Goal: Task Accomplishment & Management: Manage account settings

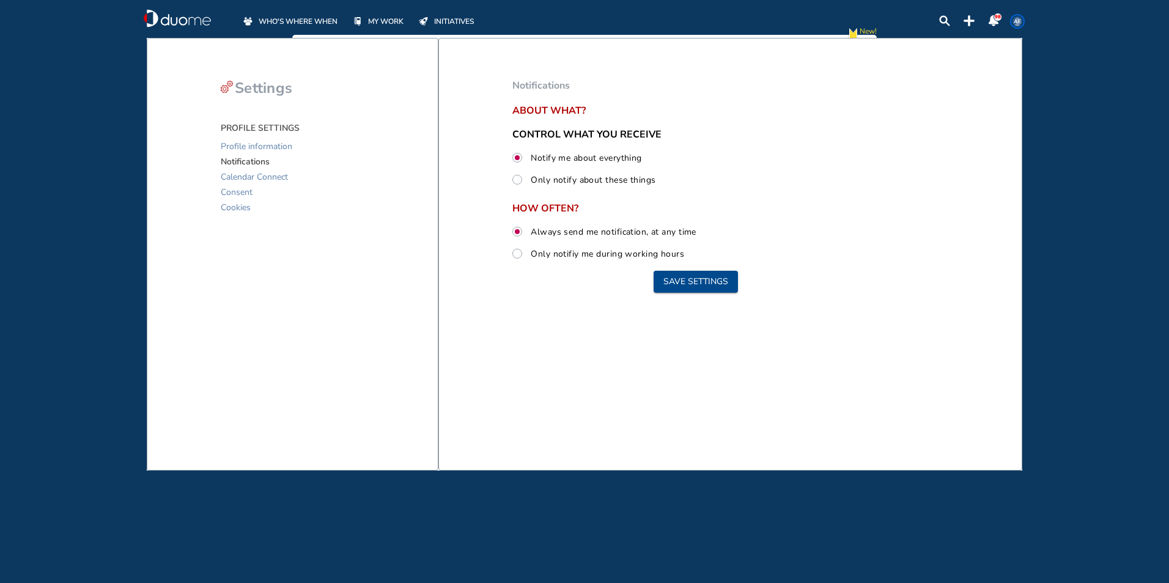
click at [375, 21] on span "MY WORK" at bounding box center [385, 21] width 35 height 12
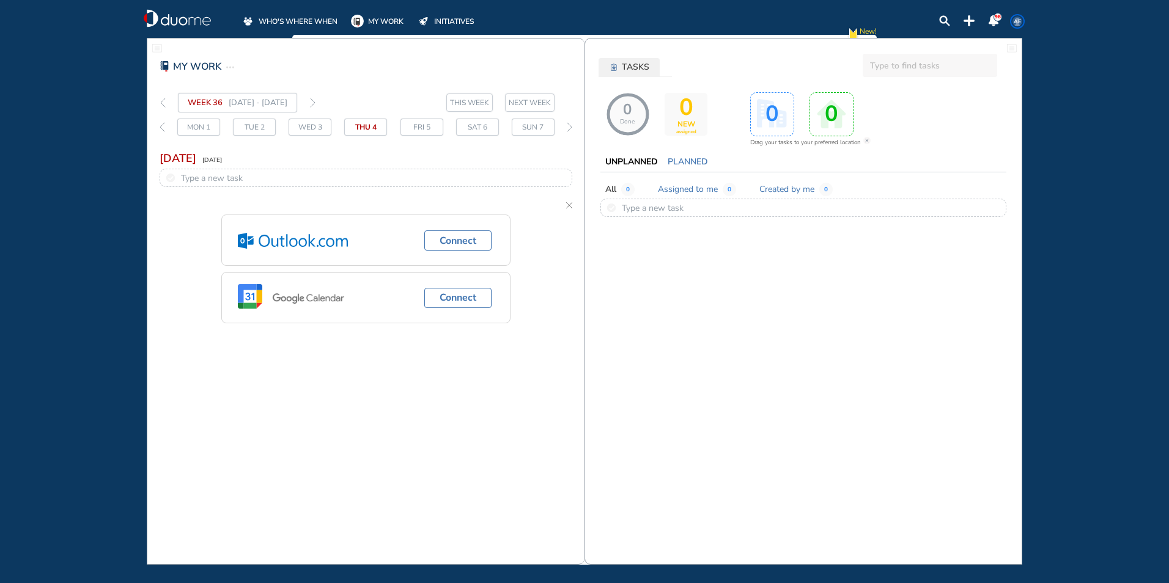
click at [308, 20] on span "WHO'S WHERE WHEN" at bounding box center [298, 21] width 79 height 12
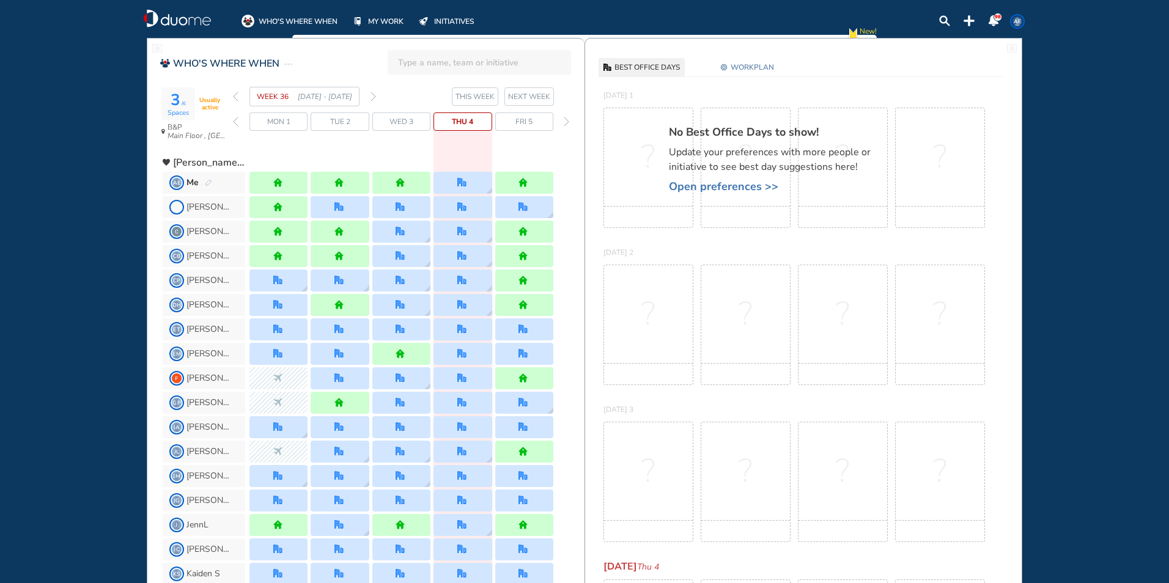
click at [369, 99] on div "WEEK 36 [DATE] - [DATE]" at bounding box center [304, 97] width 143 height 20
click at [374, 95] on img "forward week" at bounding box center [374, 97] width 6 height 10
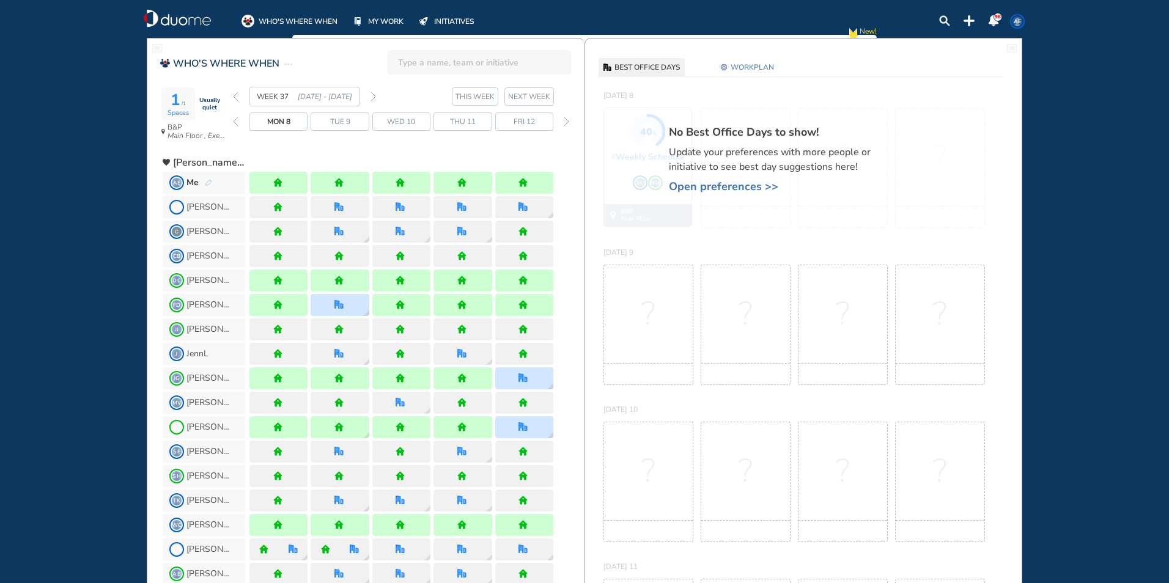
click at [740, 70] on span "WORKPLAN" at bounding box center [752, 67] width 43 height 12
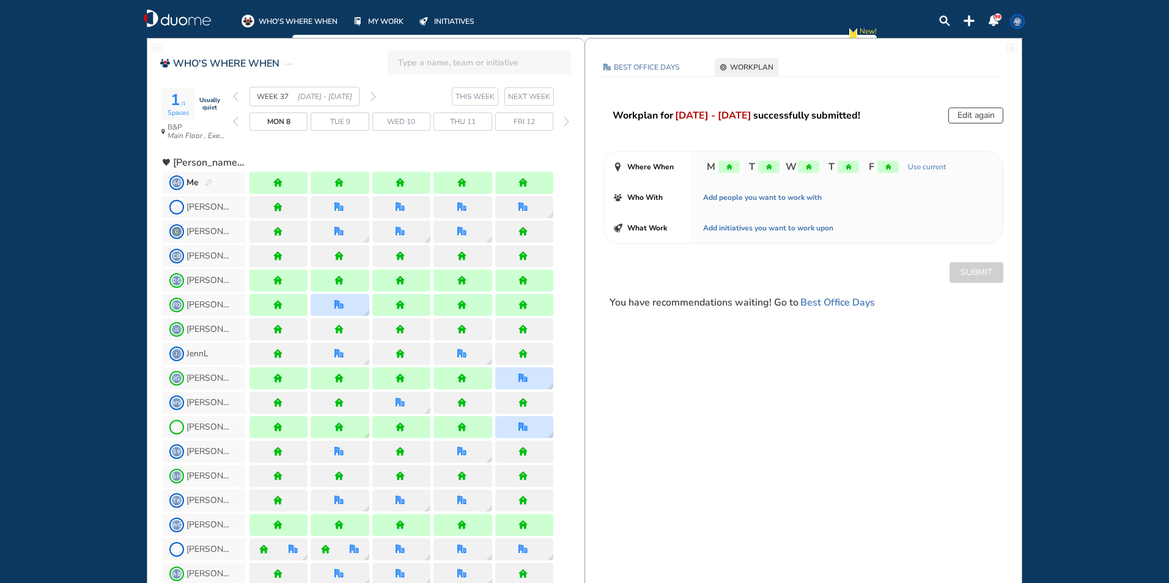
click at [892, 169] on div "home" at bounding box center [887, 167] width 21 height 12
click at [968, 115] on button "Edit again" at bounding box center [975, 116] width 55 height 16
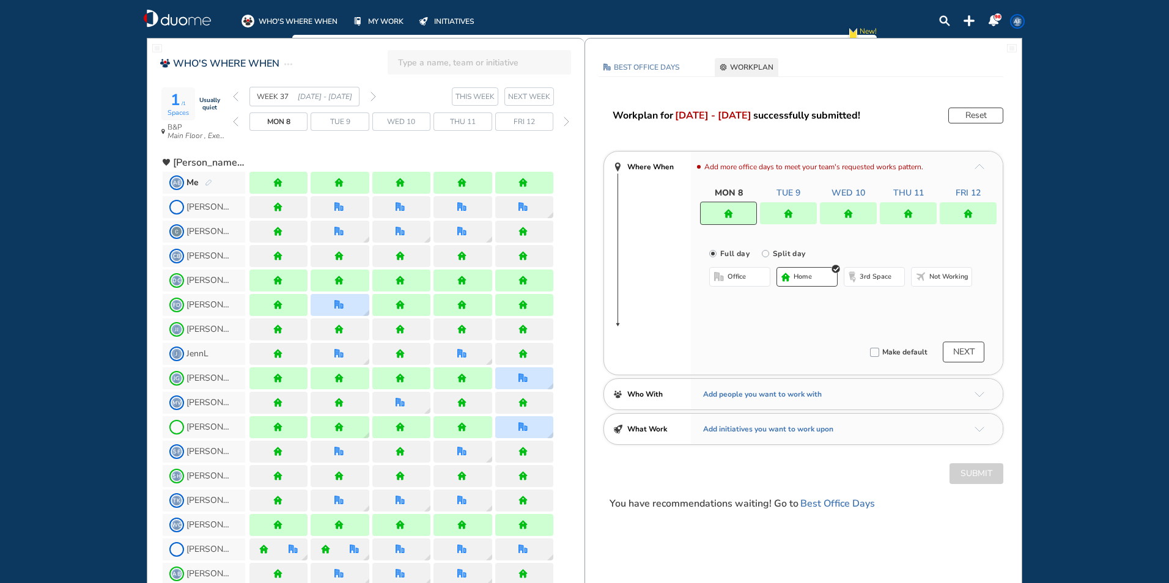
click at [960, 213] on div at bounding box center [968, 213] width 57 height 22
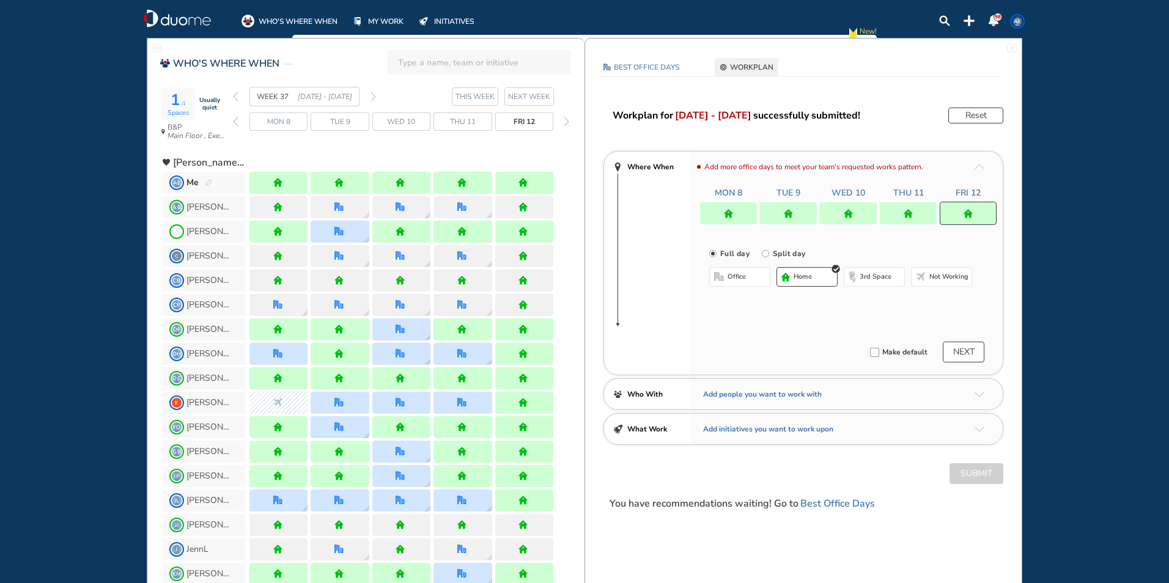
click at [753, 278] on button "office" at bounding box center [739, 277] width 61 height 20
click at [791, 315] on button "Select a Desk" at bounding box center [797, 317] width 55 height 12
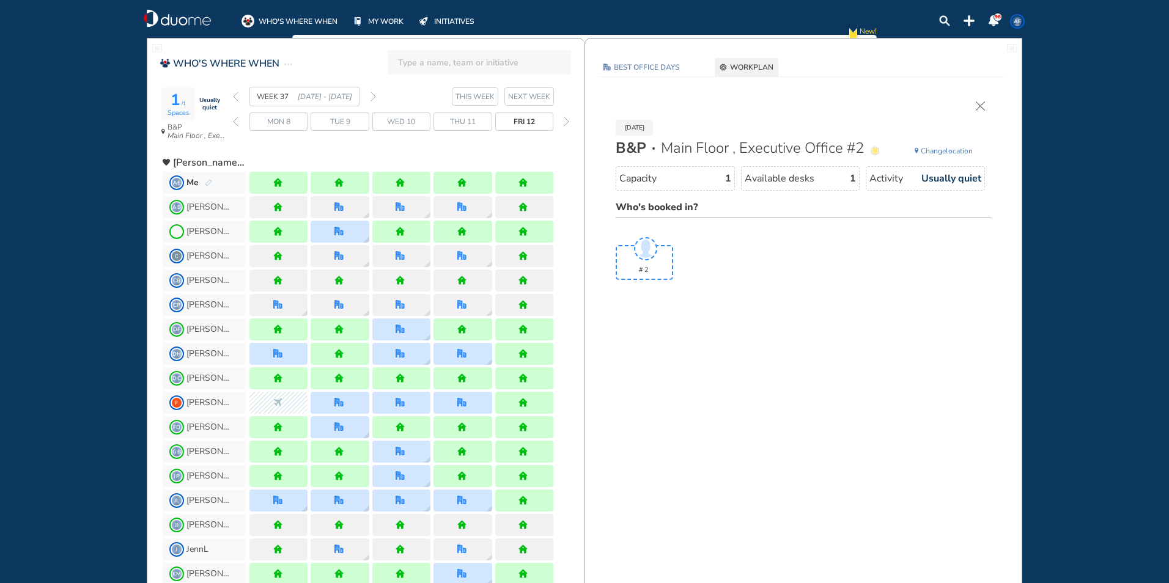
click at [754, 68] on span "WORKPLAN" at bounding box center [751, 67] width 43 height 12
click at [976, 107] on img "cross-thin" at bounding box center [980, 105] width 9 height 9
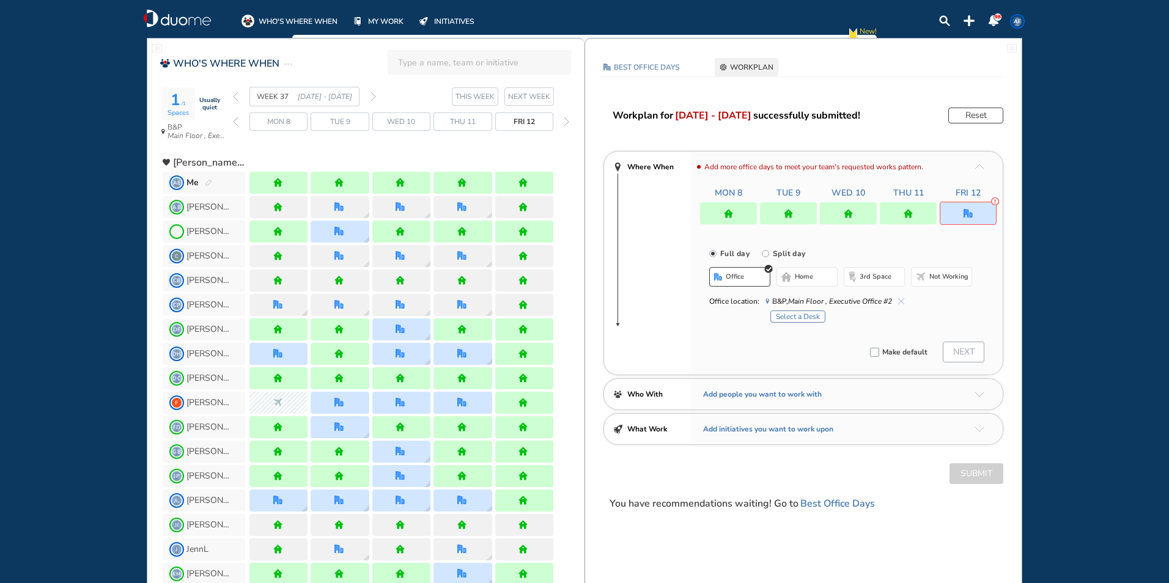
click at [795, 278] on span "home" at bounding box center [804, 277] width 18 height 10
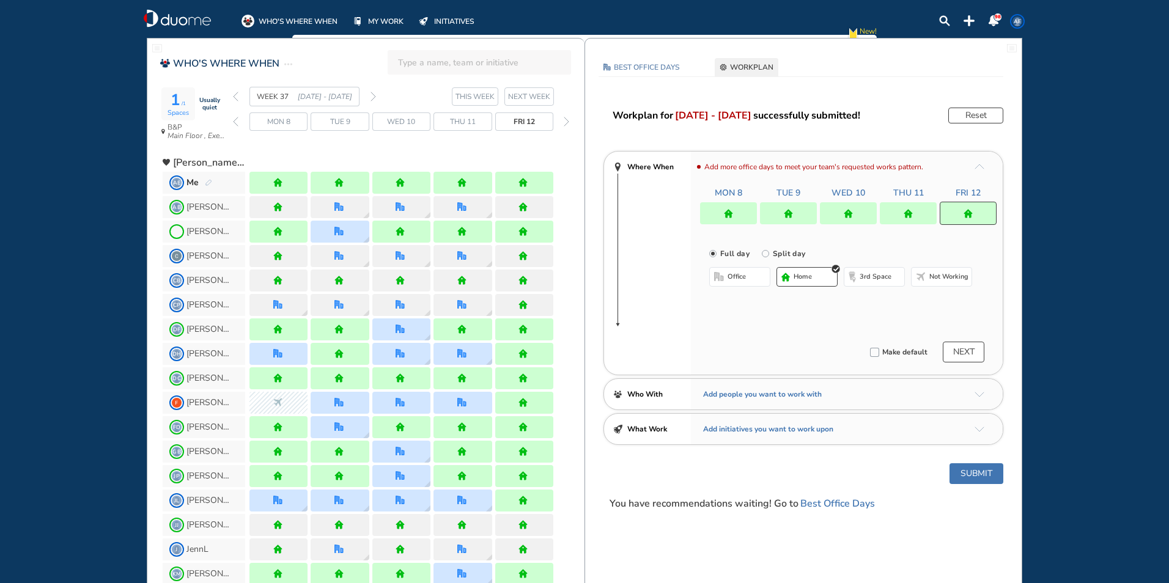
click at [921, 210] on div at bounding box center [908, 213] width 57 height 22
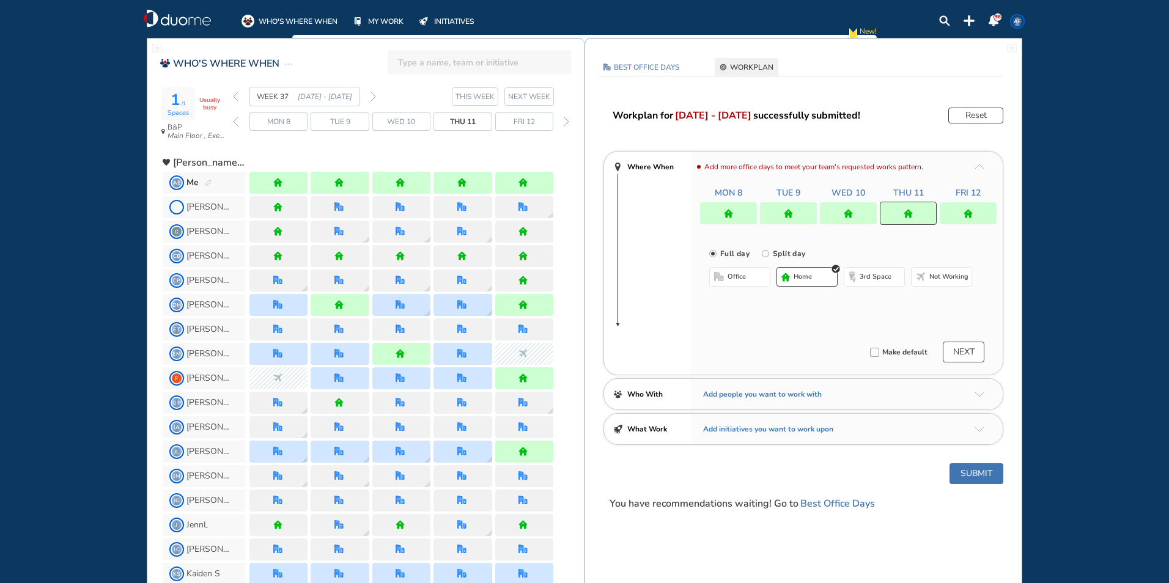
click at [734, 281] on span "office" at bounding box center [737, 277] width 18 height 10
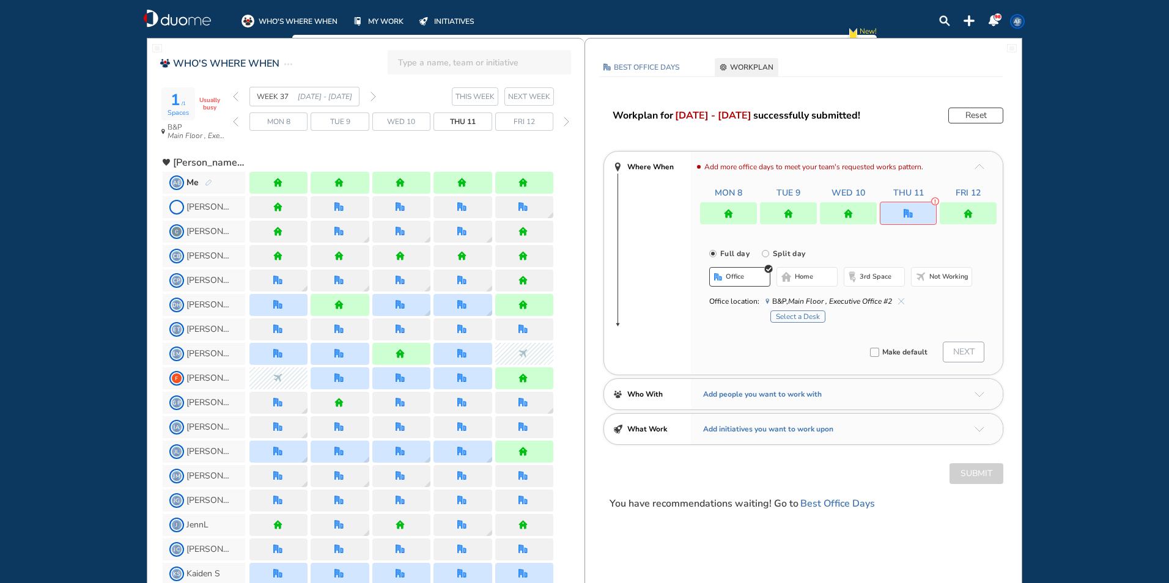
click at [817, 271] on button "home" at bounding box center [807, 277] width 61 height 20
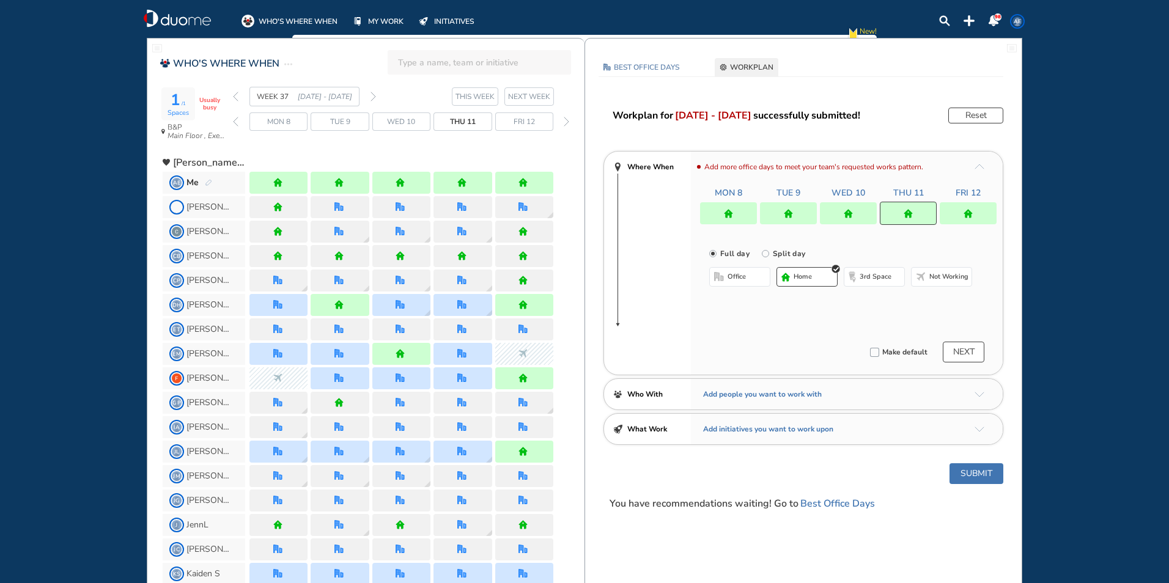
click at [859, 208] on div at bounding box center [848, 213] width 57 height 22
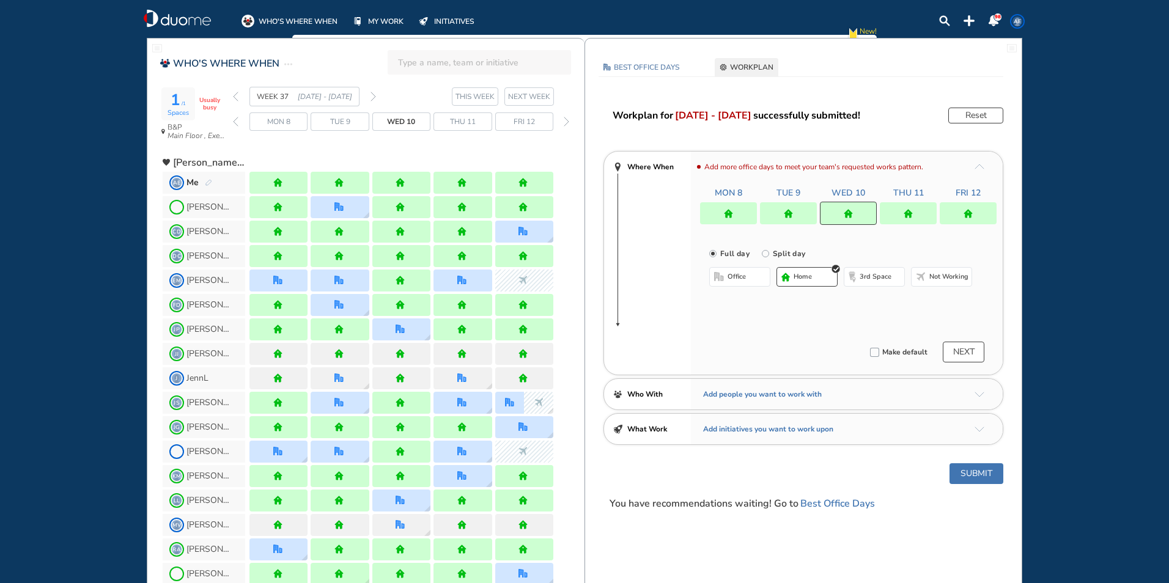
click at [741, 278] on span "office" at bounding box center [737, 277] width 18 height 10
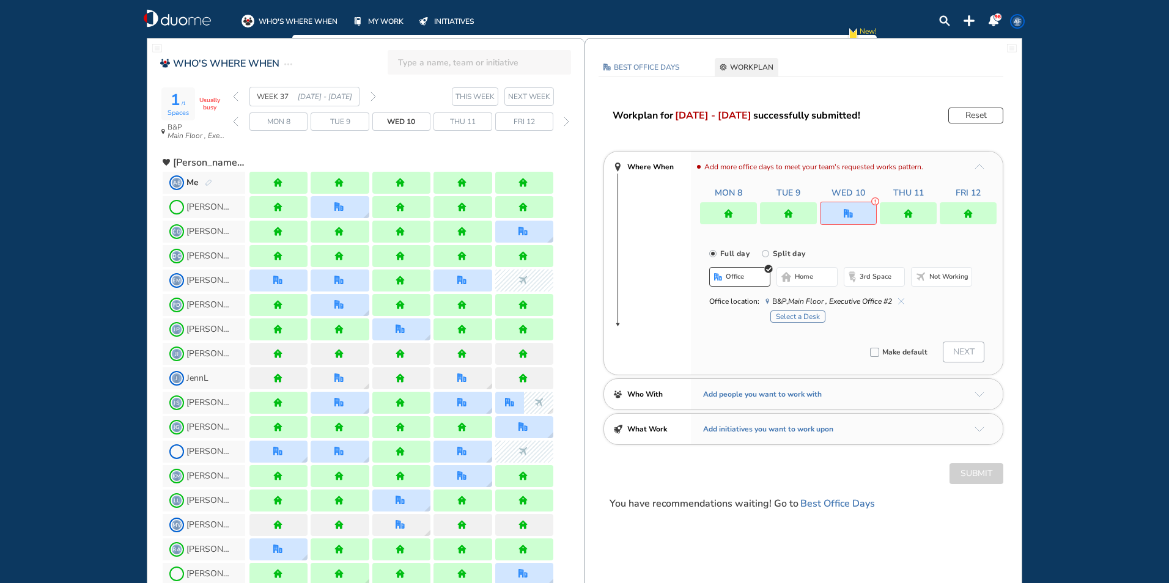
click at [796, 274] on span "home" at bounding box center [804, 277] width 18 height 10
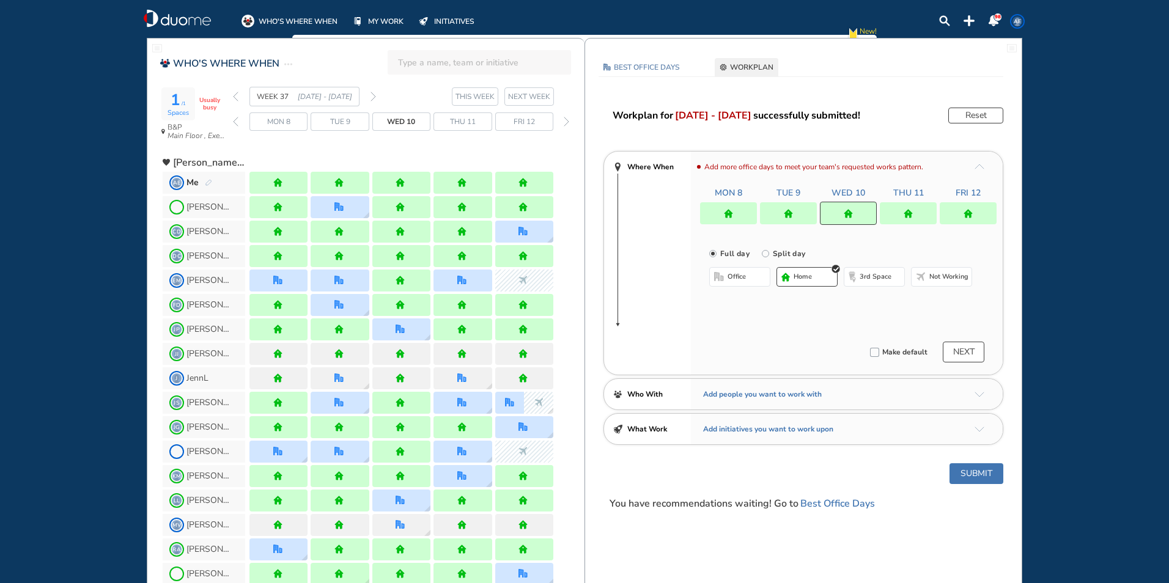
click at [794, 207] on div at bounding box center [788, 213] width 57 height 22
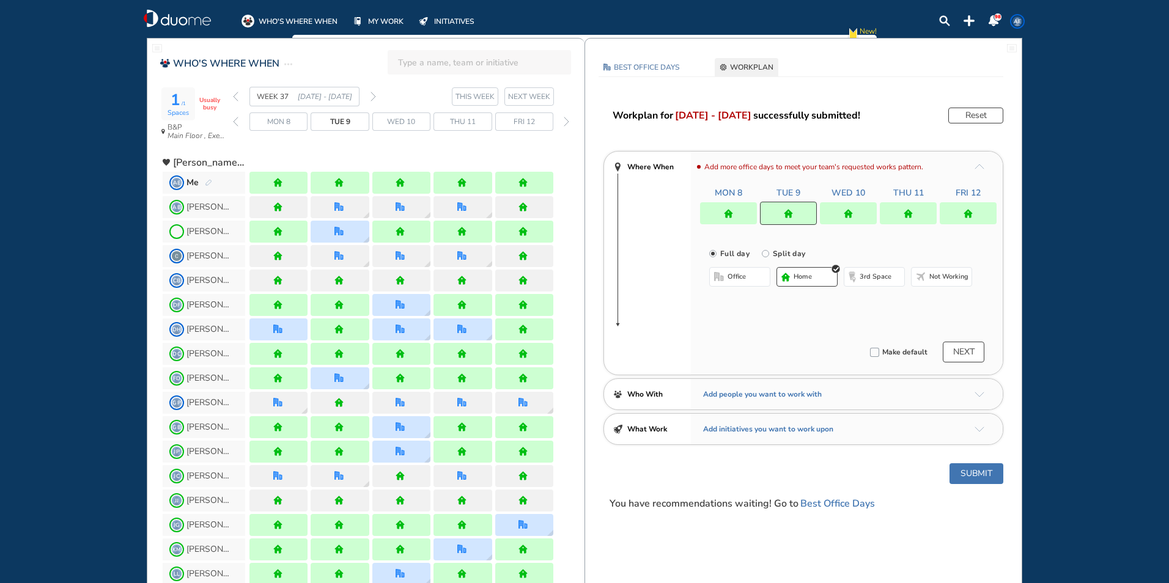
click at [720, 279] on img "office-bdbdbd" at bounding box center [719, 277] width 10 height 10
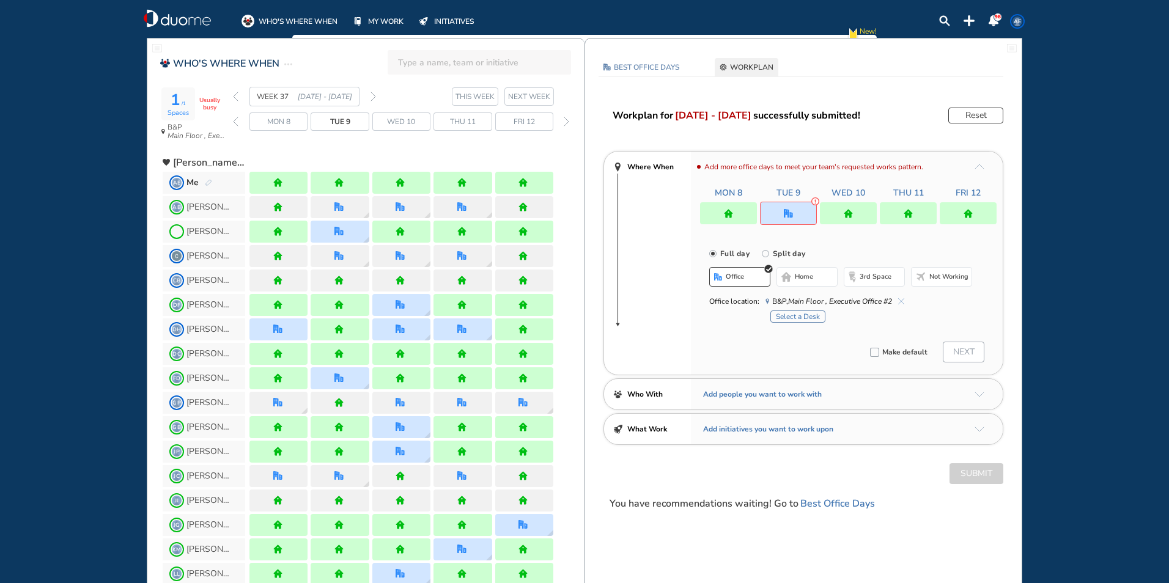
click at [802, 273] on span "home" at bounding box center [804, 277] width 18 height 10
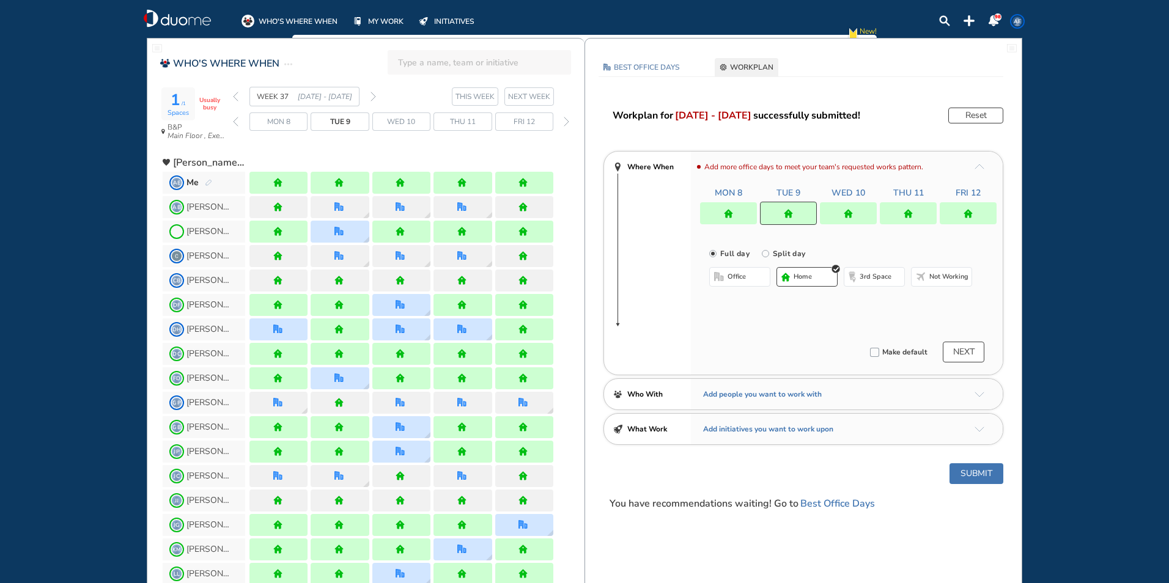
click at [739, 214] on div at bounding box center [728, 213] width 57 height 22
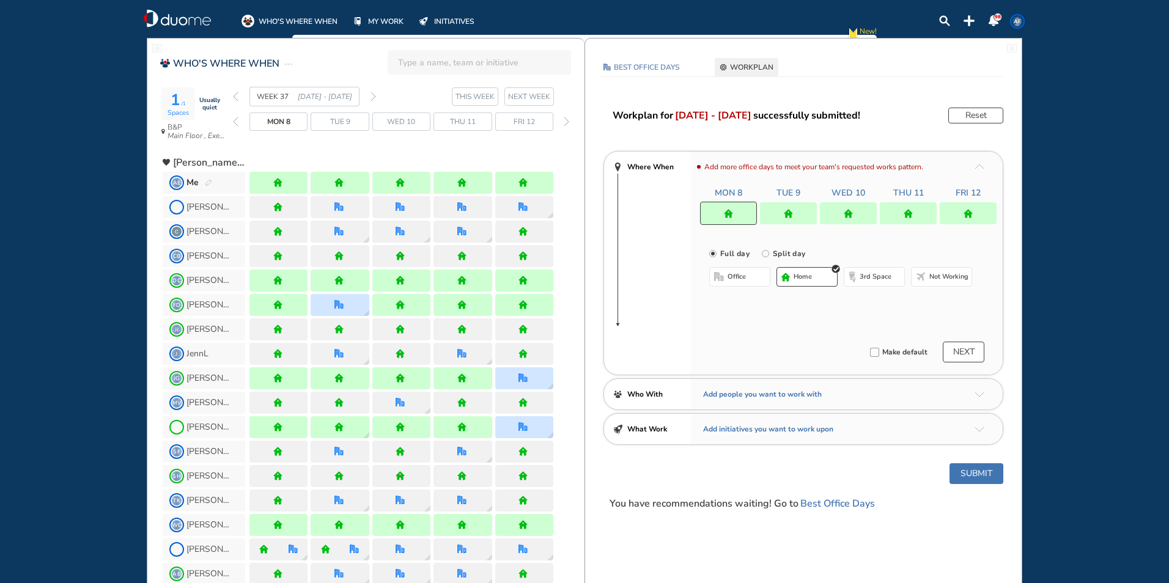
click at [728, 282] on button "office" at bounding box center [739, 277] width 61 height 20
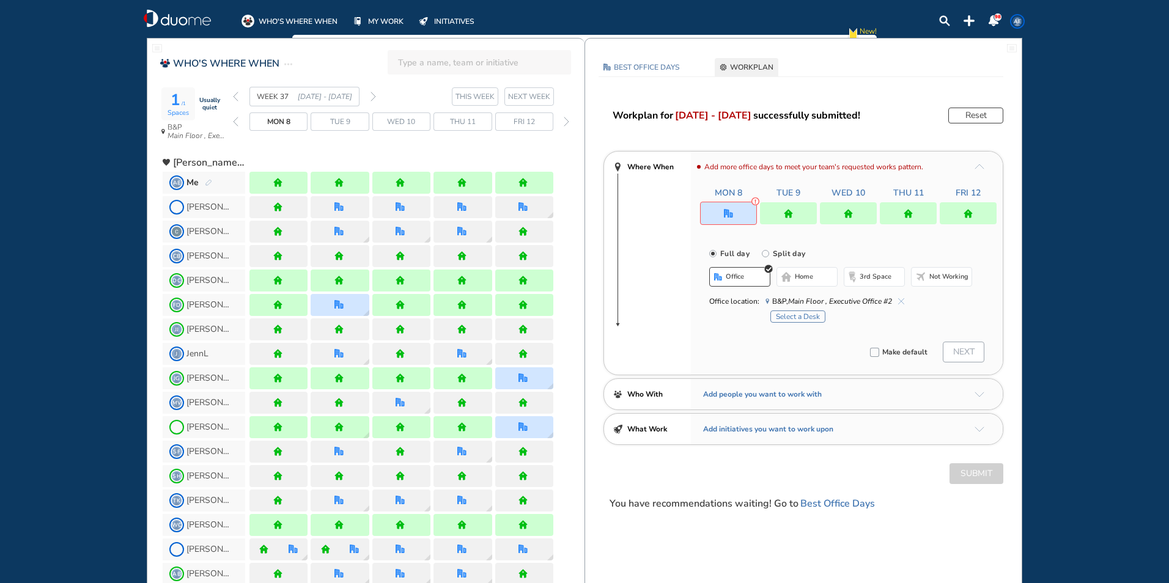
click at [817, 278] on button "home" at bounding box center [807, 277] width 61 height 20
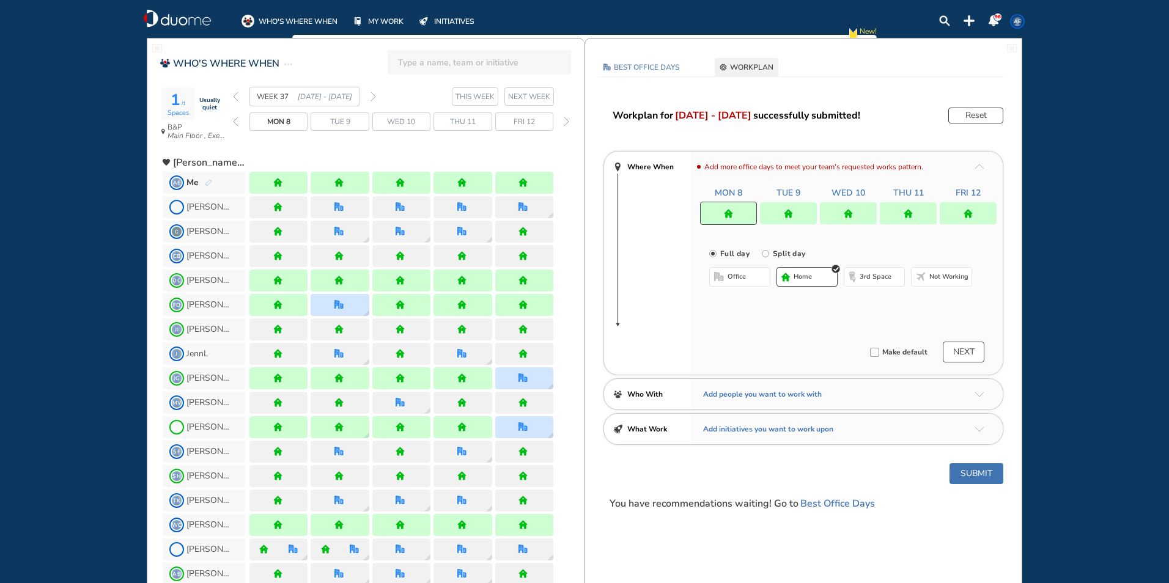
click at [372, 98] on img "forward week" at bounding box center [374, 97] width 6 height 10
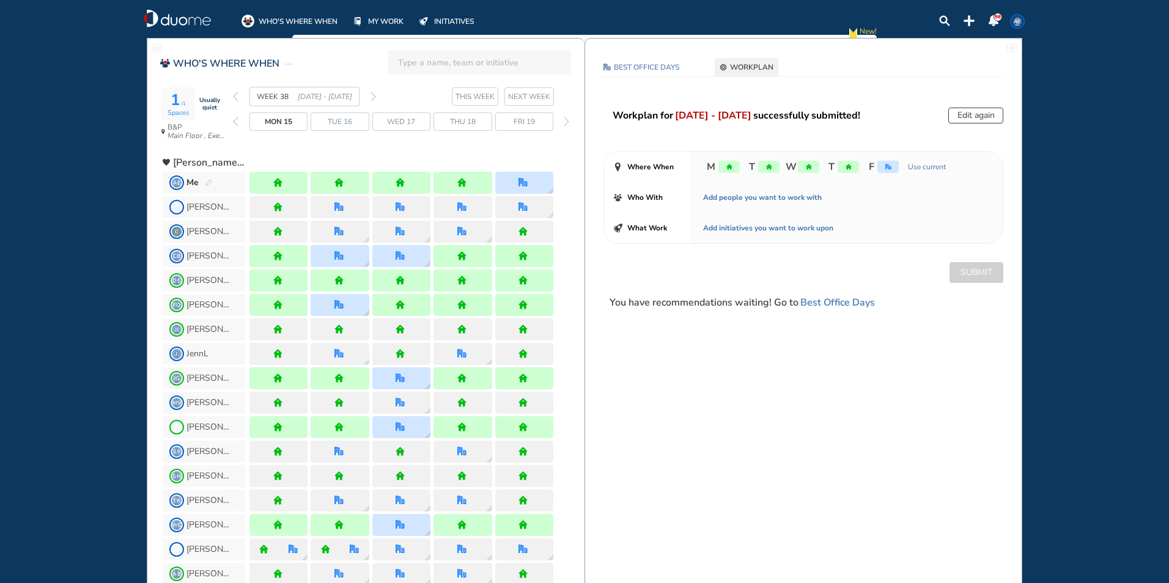
click at [372, 98] on img "forward week" at bounding box center [374, 97] width 6 height 10
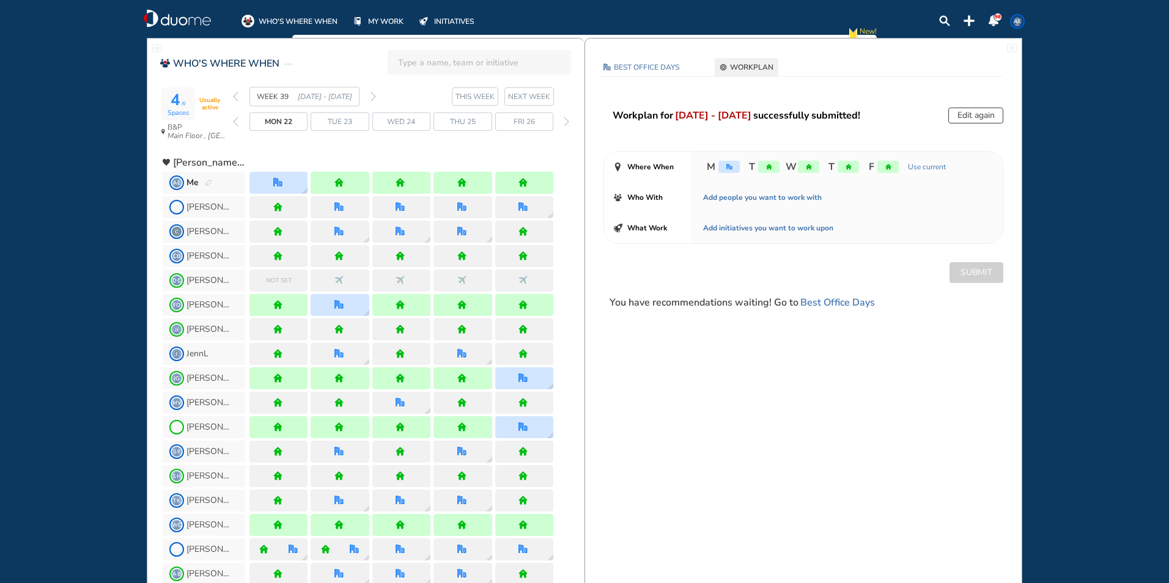
click at [372, 98] on img "forward week" at bounding box center [374, 97] width 6 height 10
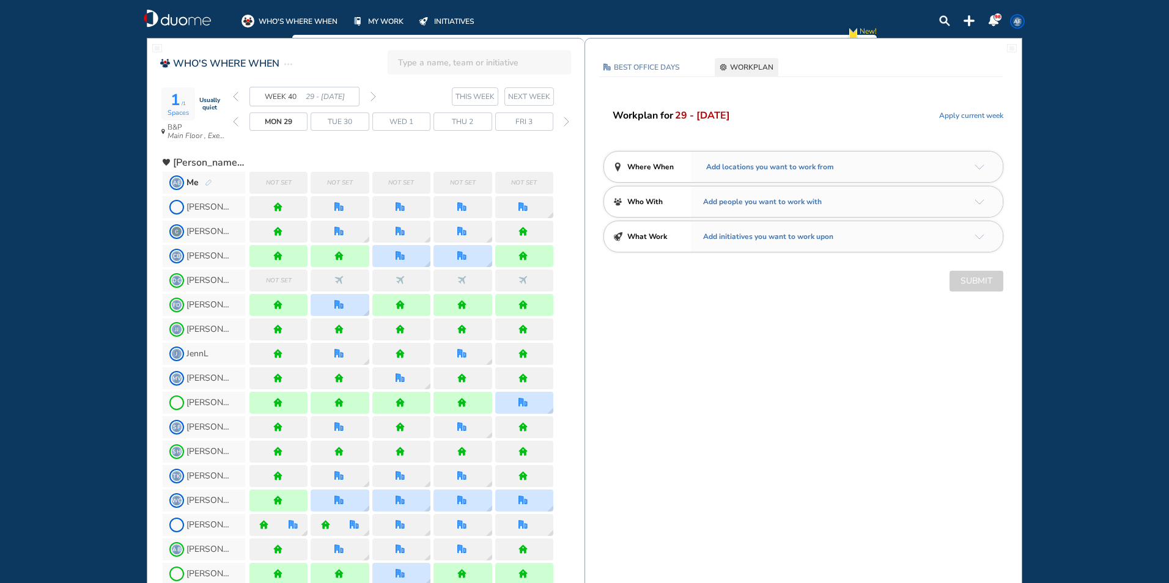
click at [235, 99] on img "back week" at bounding box center [236, 97] width 6 height 10
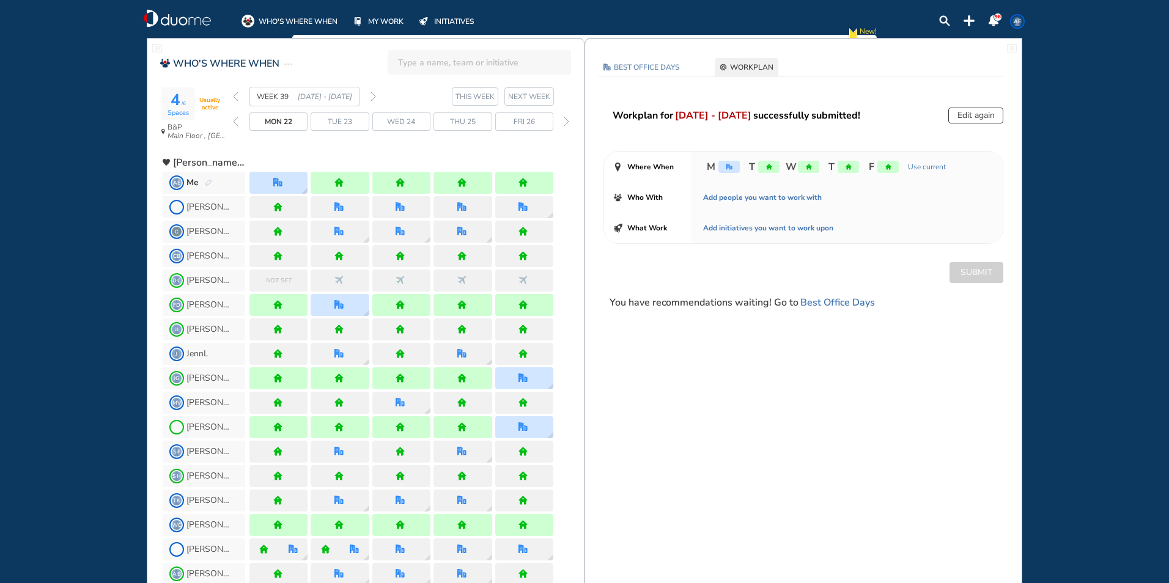
click at [374, 98] on img "forward week" at bounding box center [374, 97] width 6 height 10
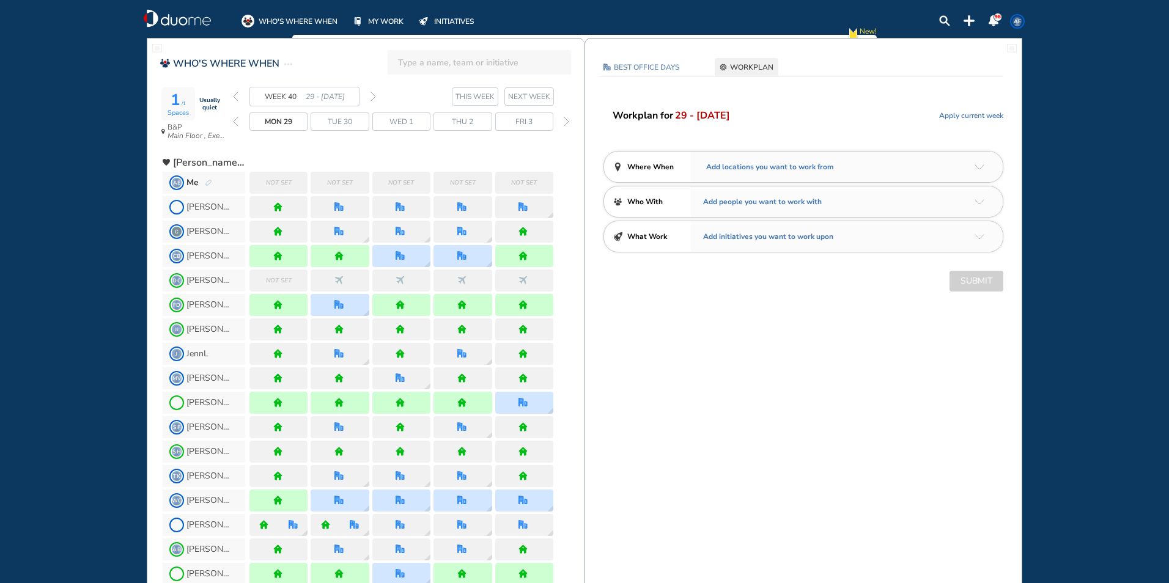
click at [374, 98] on img "forward week" at bounding box center [374, 97] width 6 height 10
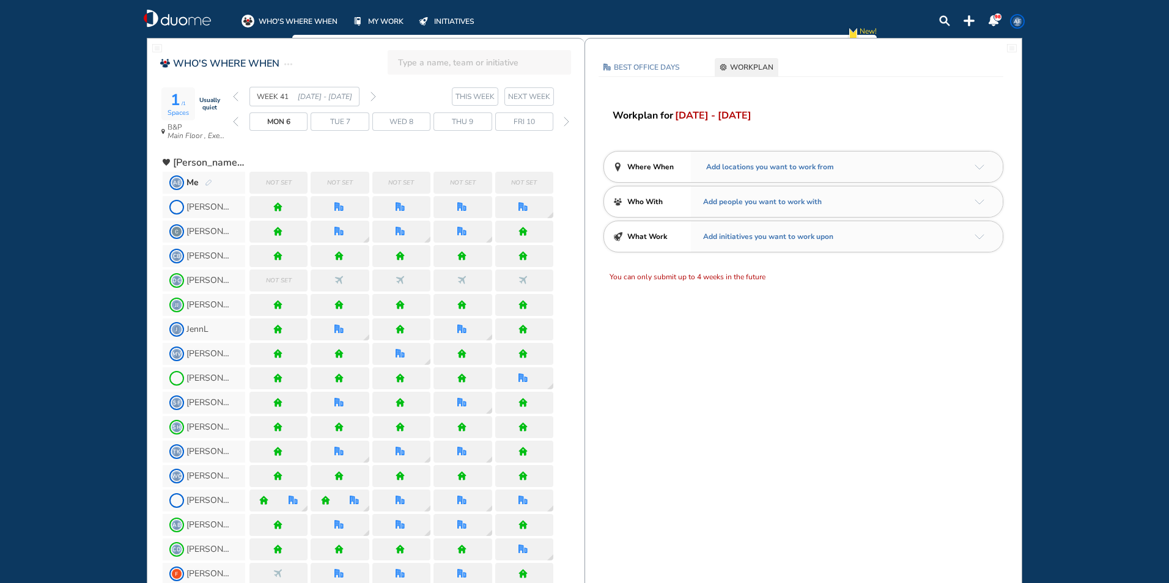
click at [980, 169] on img "arrow-down-a5b4c4" at bounding box center [980, 167] width 10 height 6
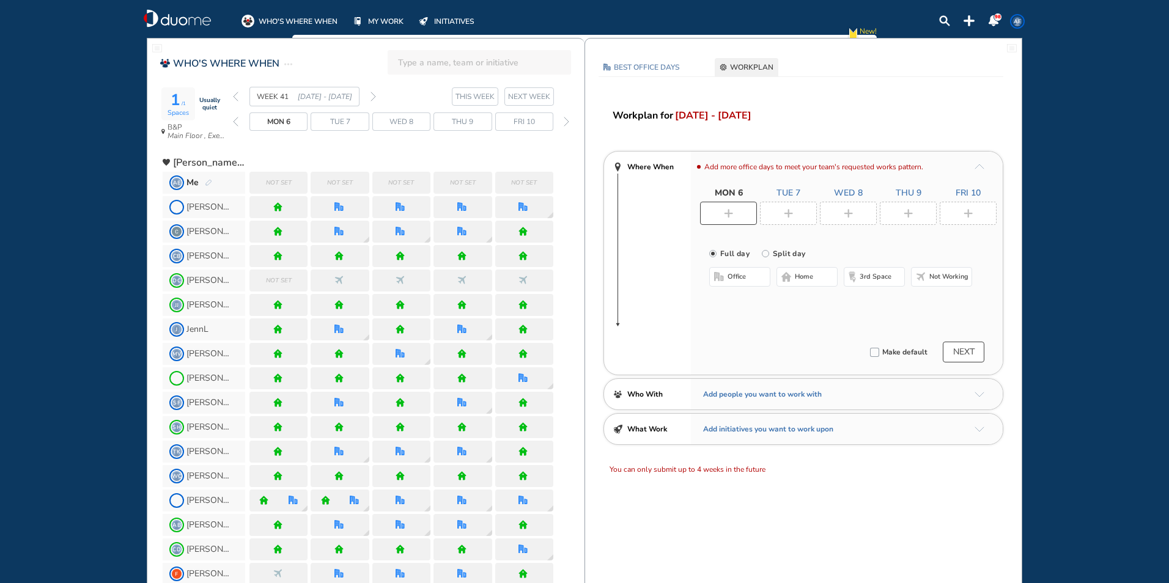
click at [724, 114] on span "[DATE] - [DATE]" at bounding box center [713, 115] width 76 height 15
click at [474, 183] on span "Not set" at bounding box center [463, 183] width 26 height 12
click at [976, 169] on img "arrow-up-a5b4c4" at bounding box center [980, 167] width 10 height 6
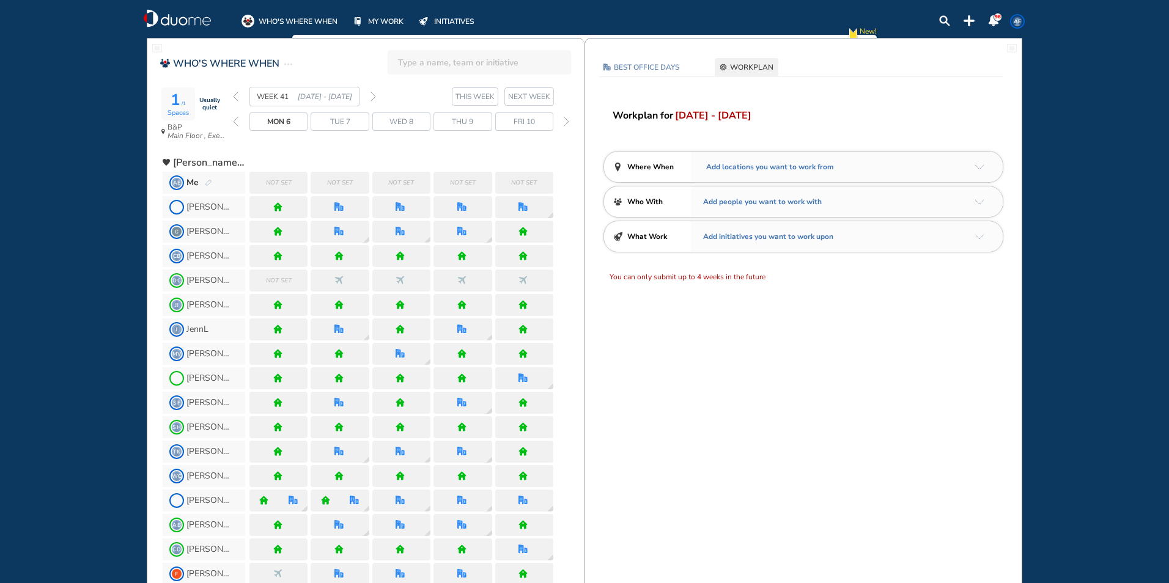
click at [976, 168] on img "arrow-down-a5b4c4" at bounding box center [980, 167] width 10 height 6
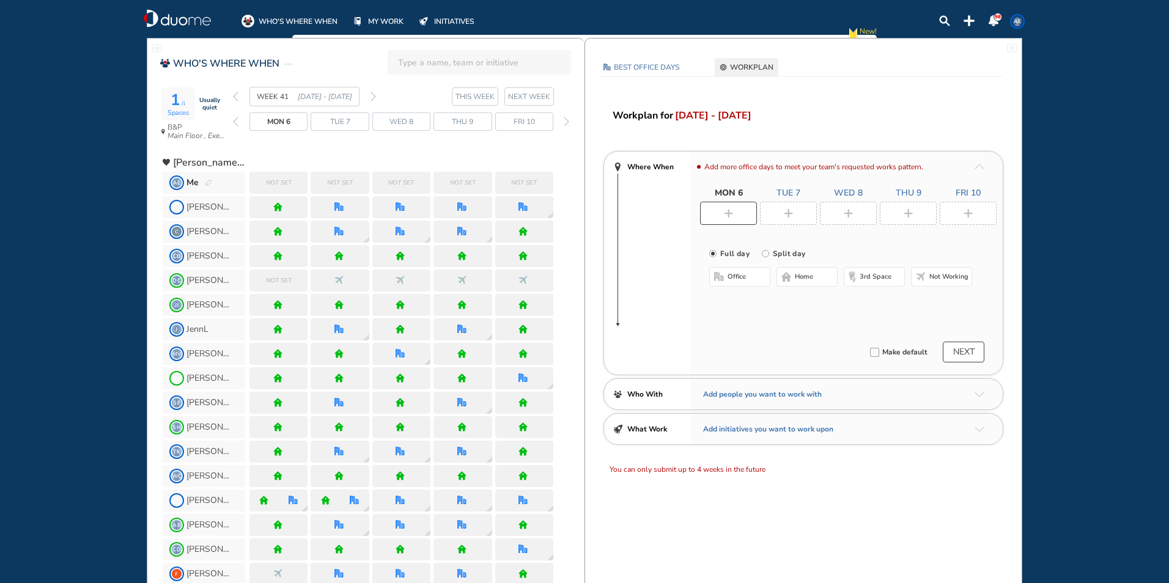
drag, startPoint x: 726, startPoint y: 213, endPoint x: 764, endPoint y: 234, distance: 43.5
click at [728, 213] on img "plus-rounded-bdbdbd" at bounding box center [728, 213] width 9 height 9
click at [796, 274] on span "home" at bounding box center [804, 277] width 18 height 10
click at [795, 212] on div at bounding box center [788, 213] width 57 height 23
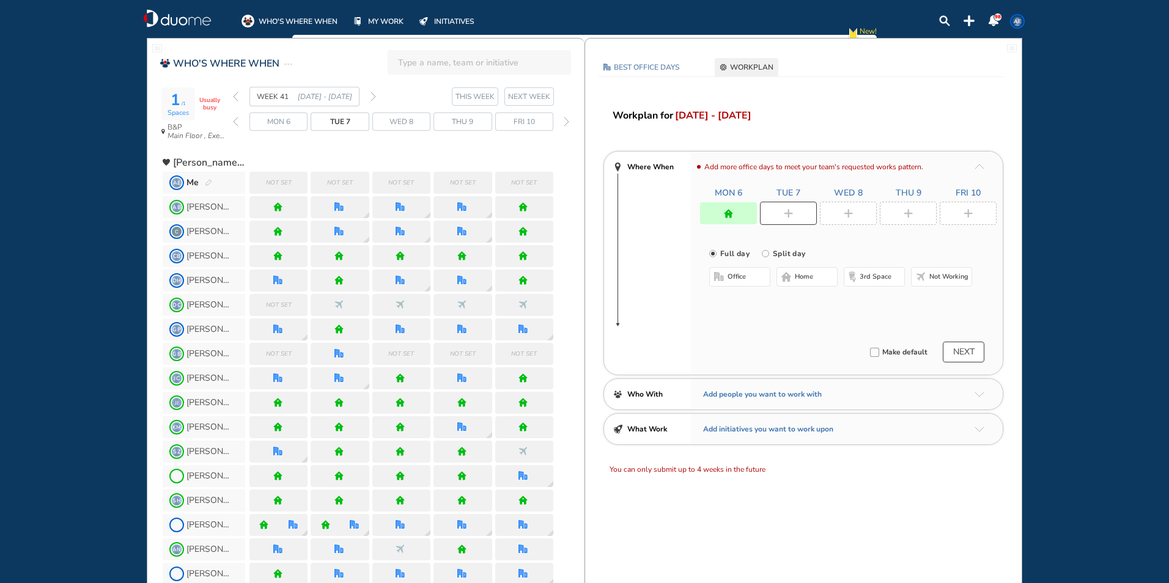
click at [794, 275] on button "home" at bounding box center [807, 277] width 61 height 20
click at [848, 211] on img "plus-rounded-bdbdbd" at bounding box center [848, 213] width 9 height 9
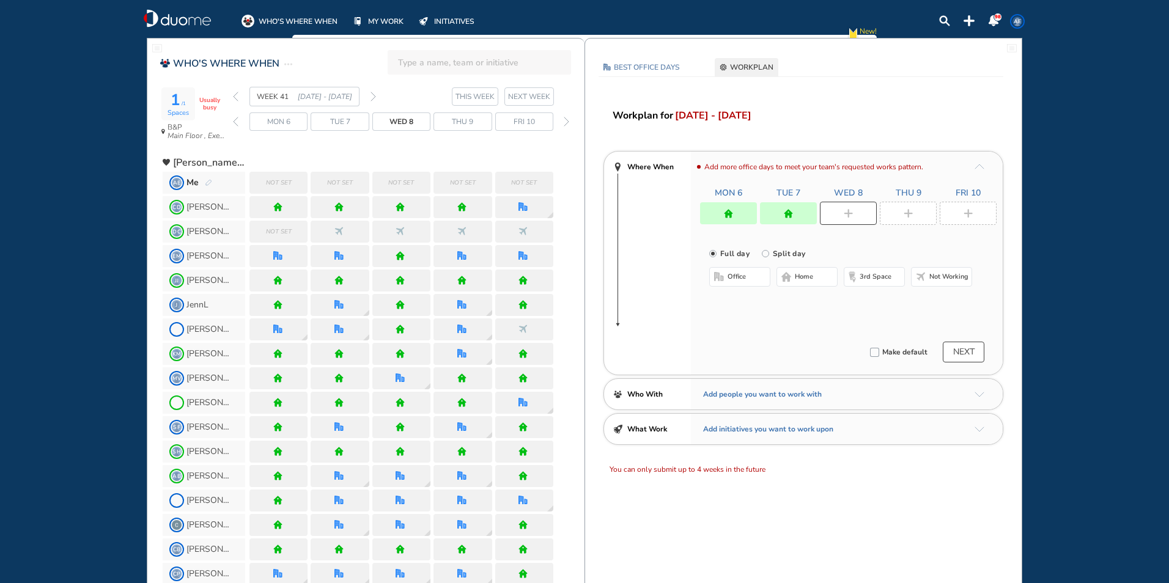
click at [805, 278] on span "home" at bounding box center [804, 277] width 18 height 10
drag, startPoint x: 916, startPoint y: 213, endPoint x: 866, endPoint y: 237, distance: 55.5
click at [916, 212] on div at bounding box center [908, 213] width 57 height 23
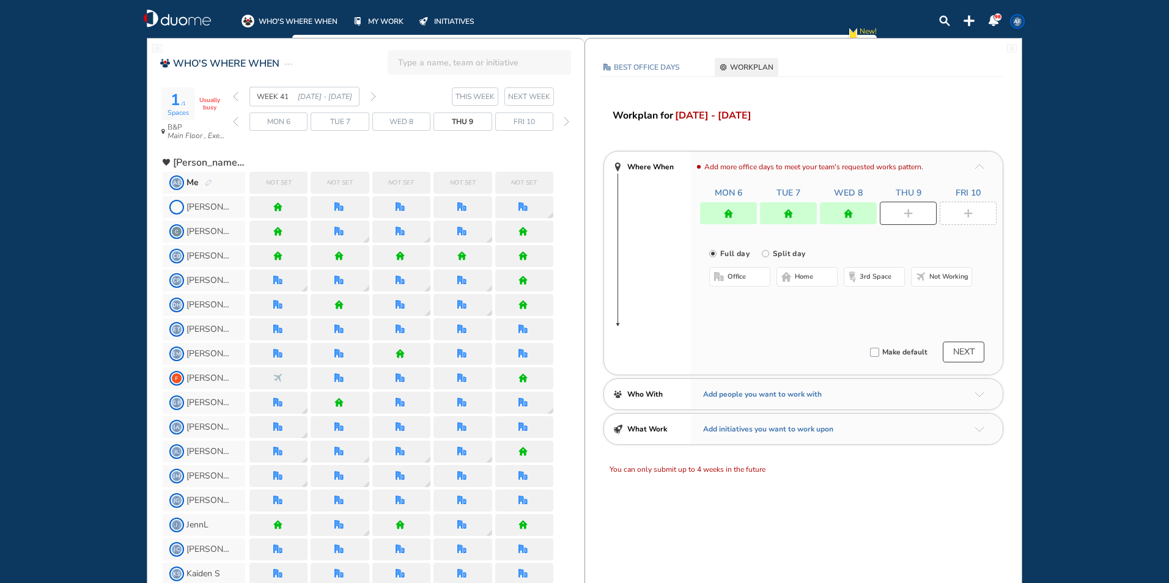
click at [756, 281] on button "office" at bounding box center [739, 277] width 61 height 20
drag, startPoint x: 809, startPoint y: 276, endPoint x: 830, endPoint y: 268, distance: 22.3
click at [809, 276] on span "home" at bounding box center [804, 277] width 18 height 10
drag, startPoint x: 968, startPoint y: 216, endPoint x: 953, endPoint y: 223, distance: 16.1
click at [968, 216] on img "plus-rounded-bdbdbd" at bounding box center [968, 213] width 9 height 9
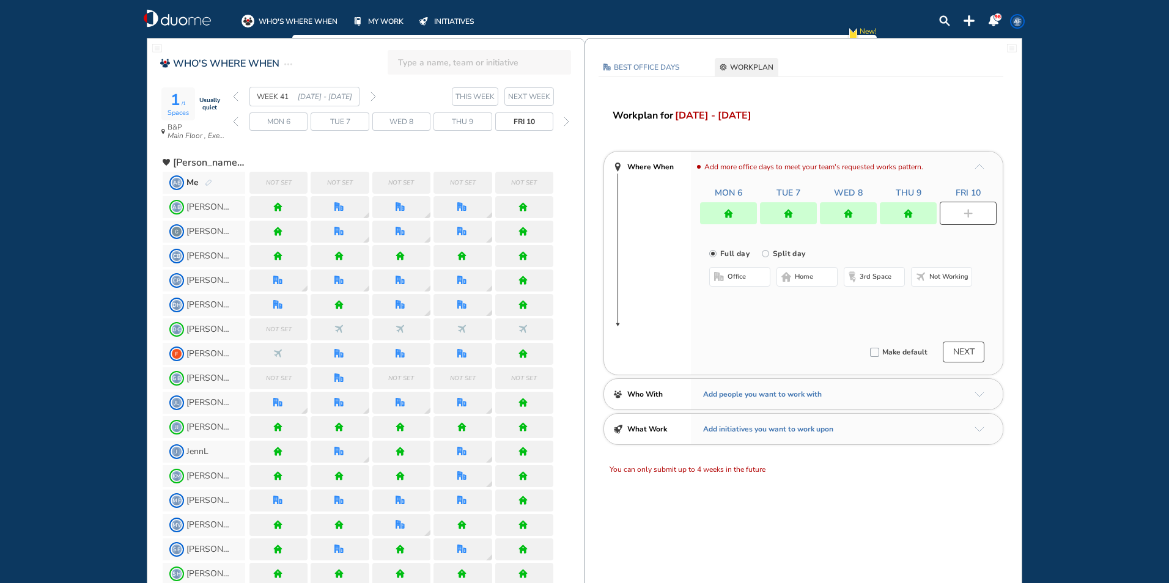
click at [741, 278] on span "office" at bounding box center [737, 277] width 18 height 10
click at [750, 217] on div at bounding box center [728, 213] width 57 height 22
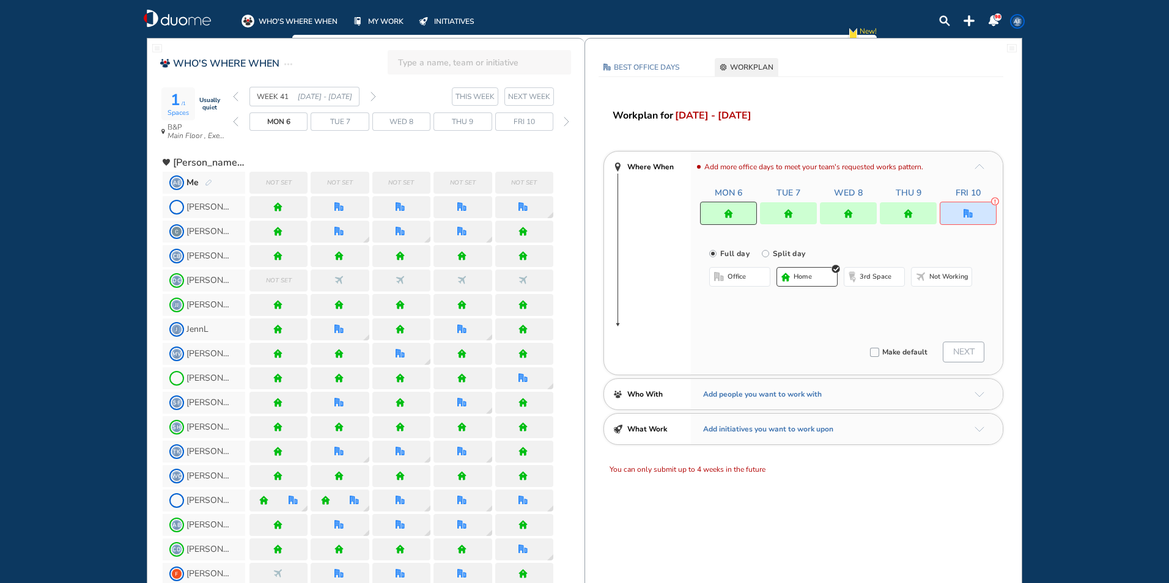
click at [756, 278] on button "office" at bounding box center [739, 277] width 61 height 20
click at [793, 219] on div at bounding box center [788, 213] width 57 height 22
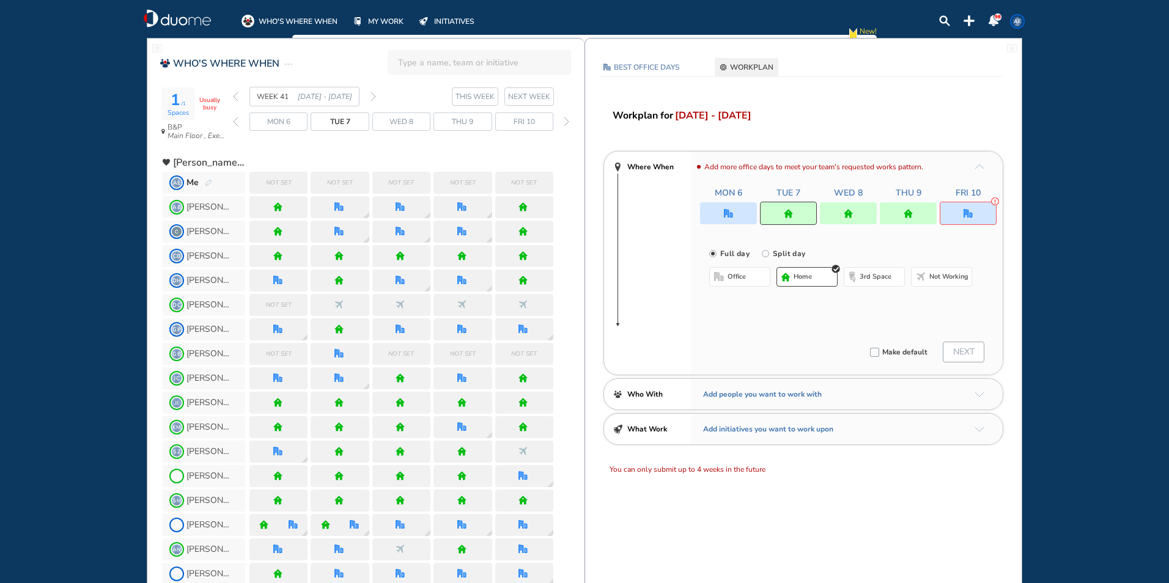
click at [728, 275] on span "office" at bounding box center [737, 277] width 18 height 10
click at [806, 275] on span "home" at bounding box center [804, 277] width 18 height 10
drag, startPoint x: 739, startPoint y: 218, endPoint x: 757, endPoint y: 251, distance: 38.0
click at [739, 217] on div at bounding box center [728, 213] width 57 height 22
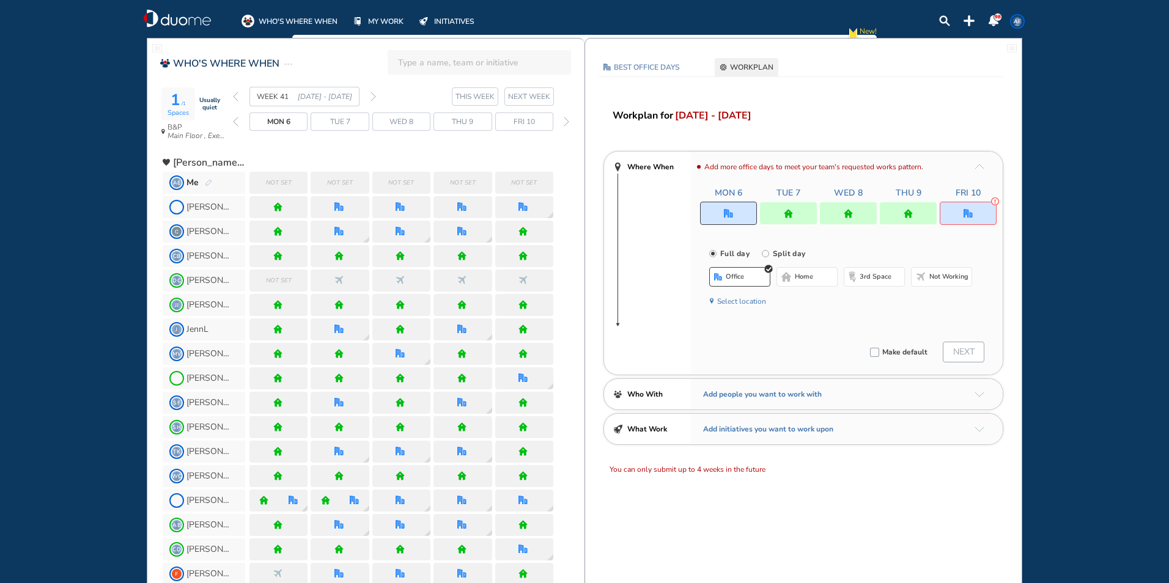
click at [802, 282] on button "home" at bounding box center [807, 277] width 61 height 20
click at [833, 217] on div at bounding box center [848, 213] width 57 height 22
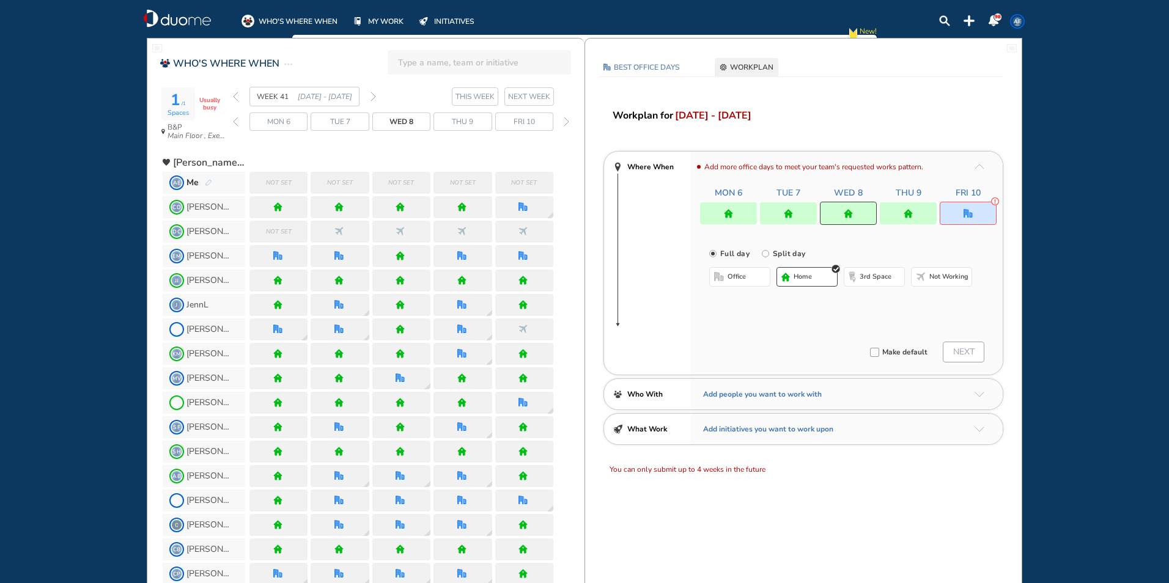
click at [737, 279] on span "office" at bounding box center [737, 277] width 18 height 10
click at [792, 314] on button "Select a Desk" at bounding box center [797, 317] width 55 height 12
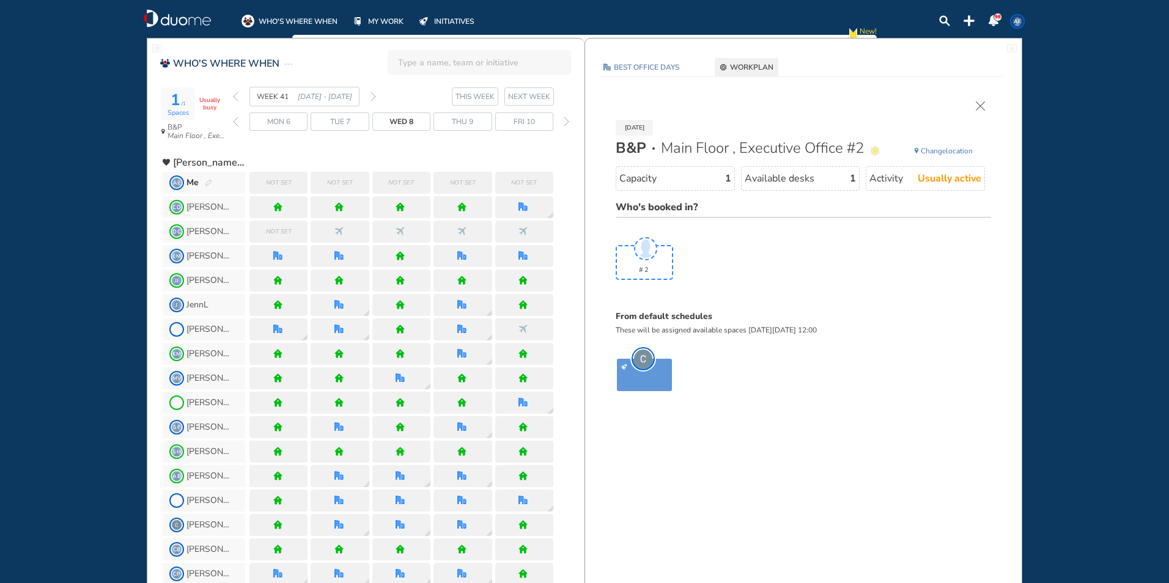
click at [239, 97] on div "WEEK 41 [DATE] - [DATE]" at bounding box center [304, 97] width 143 height 20
click at [979, 111] on div "[DATE] B&P Main Floor , Executive Office #2 Change location Capacity 1 Availabl…" at bounding box center [803, 249] width 400 height 297
click at [373, 95] on img "forward week" at bounding box center [374, 97] width 6 height 10
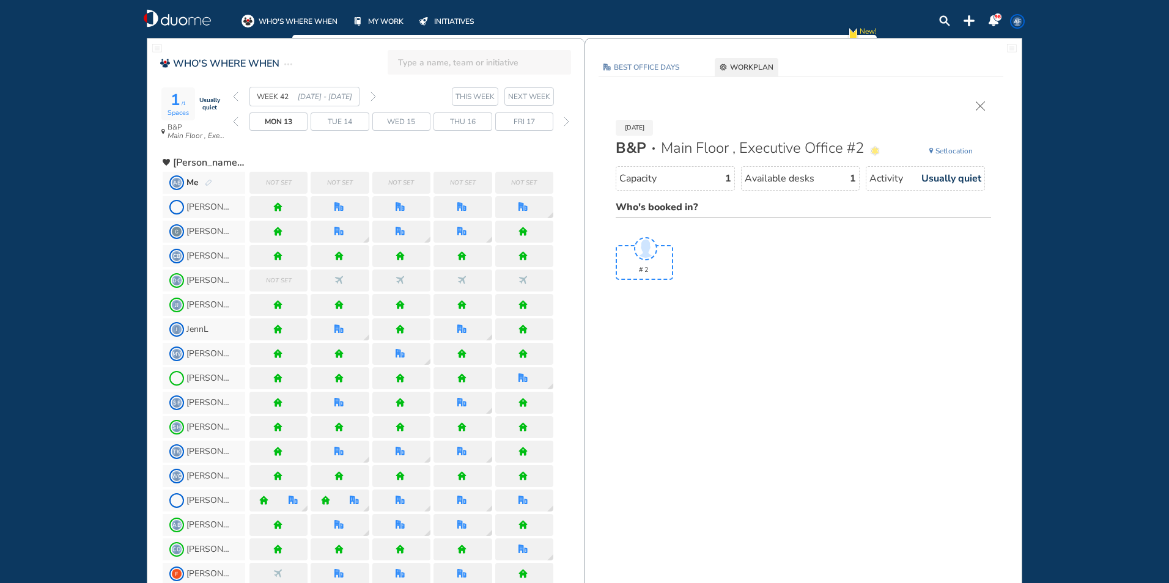
click at [951, 153] on span "Set location" at bounding box center [953, 151] width 37 height 12
click at [972, 116] on div "[DATE] B&P Main Floor , Executive Office #2 Set location My office locations [G…" at bounding box center [803, 193] width 400 height 185
click at [979, 110] on img "cross-thin" at bounding box center [980, 105] width 9 height 9
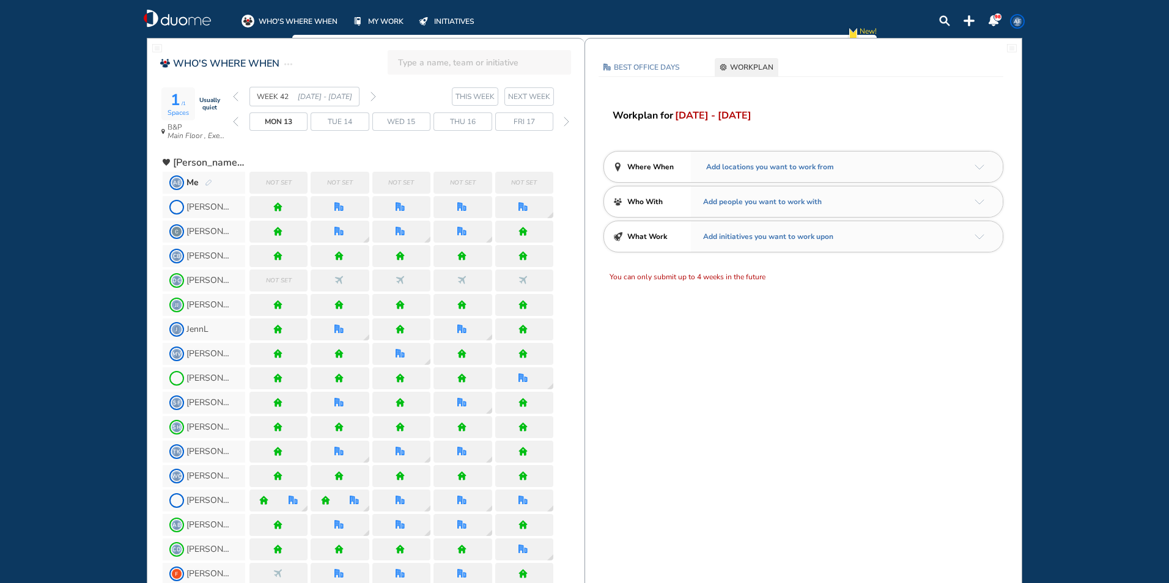
click at [981, 169] on img "arrow-down-a5b4c4" at bounding box center [980, 167] width 10 height 6
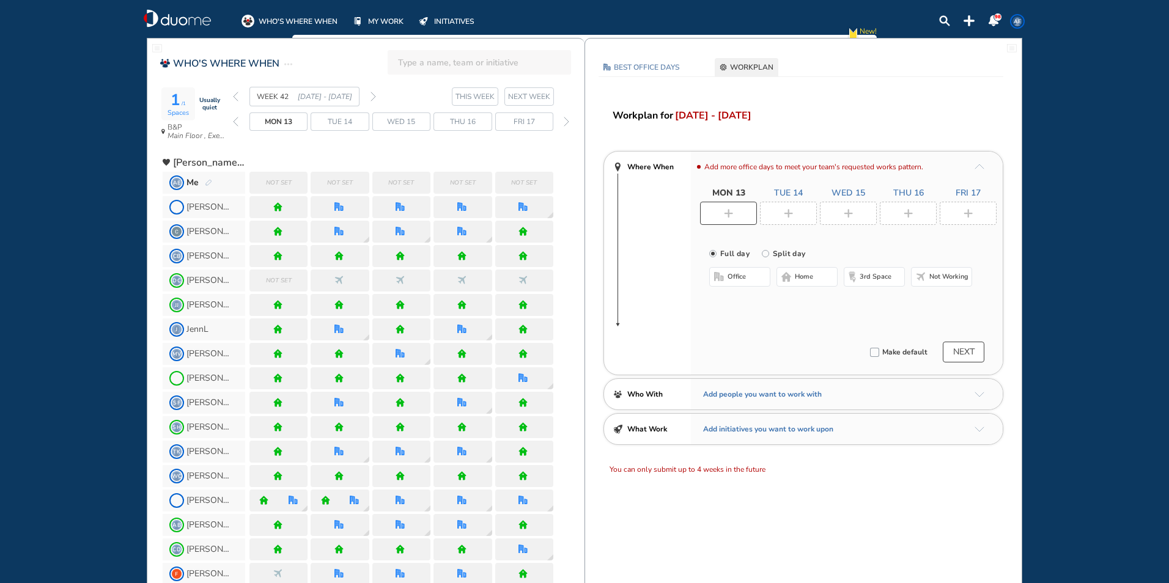
click at [847, 212] on img "plus-rounded-bdbdbd" at bounding box center [848, 213] width 9 height 9
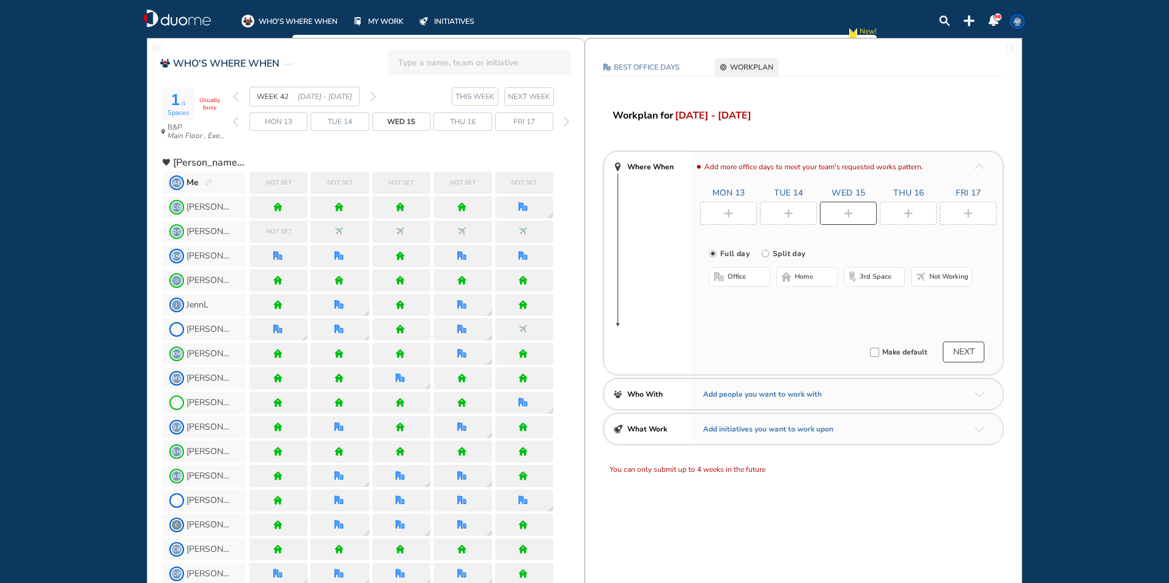
click at [750, 278] on button "office" at bounding box center [739, 277] width 61 height 20
click at [803, 214] on div at bounding box center [788, 213] width 57 height 23
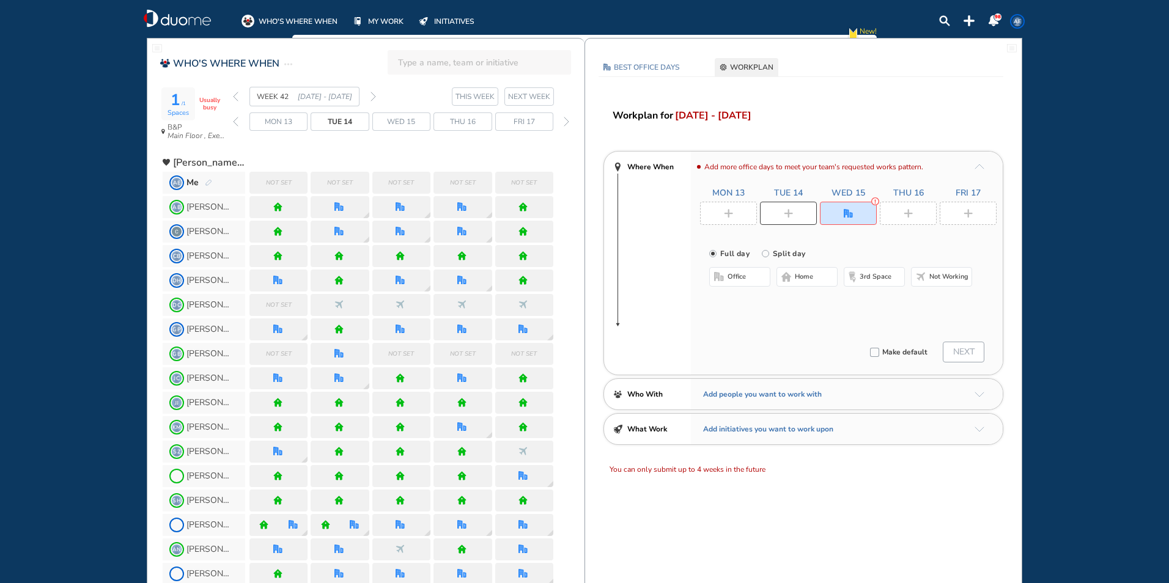
click at [749, 273] on button "office" at bounding box center [739, 277] width 61 height 20
click at [816, 281] on button "home" at bounding box center [807, 277] width 61 height 20
click at [237, 97] on img "back week" at bounding box center [236, 97] width 6 height 10
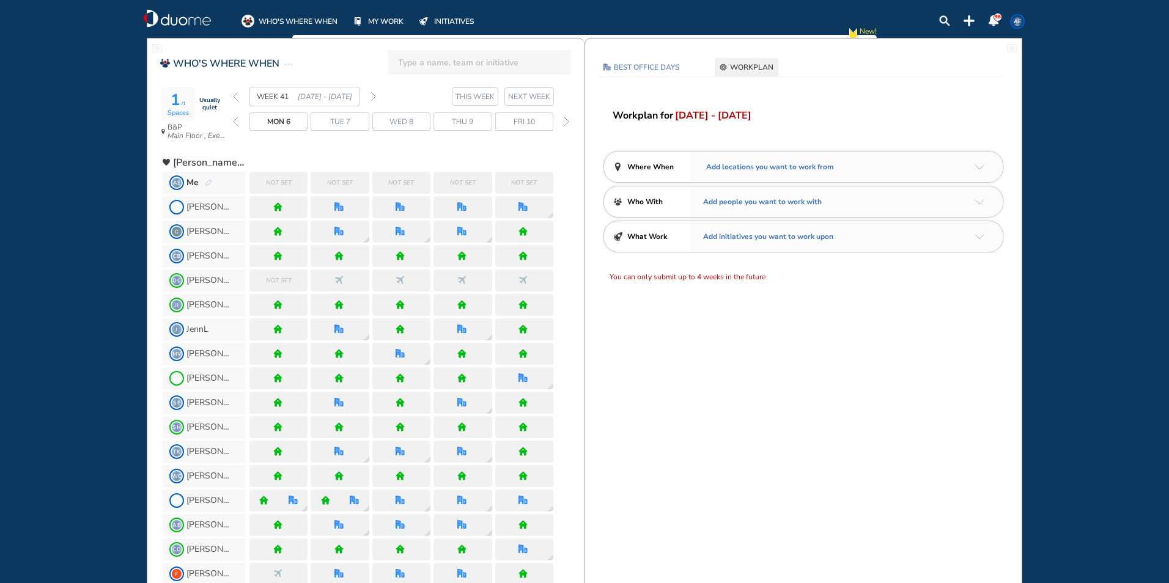
click at [233, 95] on img "back week" at bounding box center [236, 97] width 6 height 10
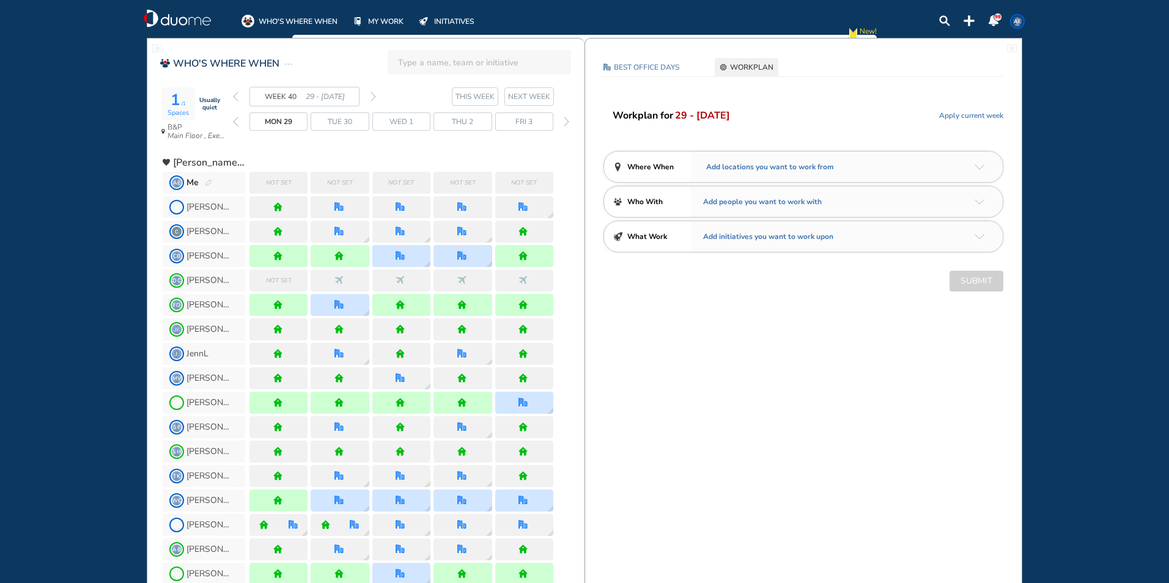
click at [234, 95] on img "back week" at bounding box center [236, 97] width 6 height 10
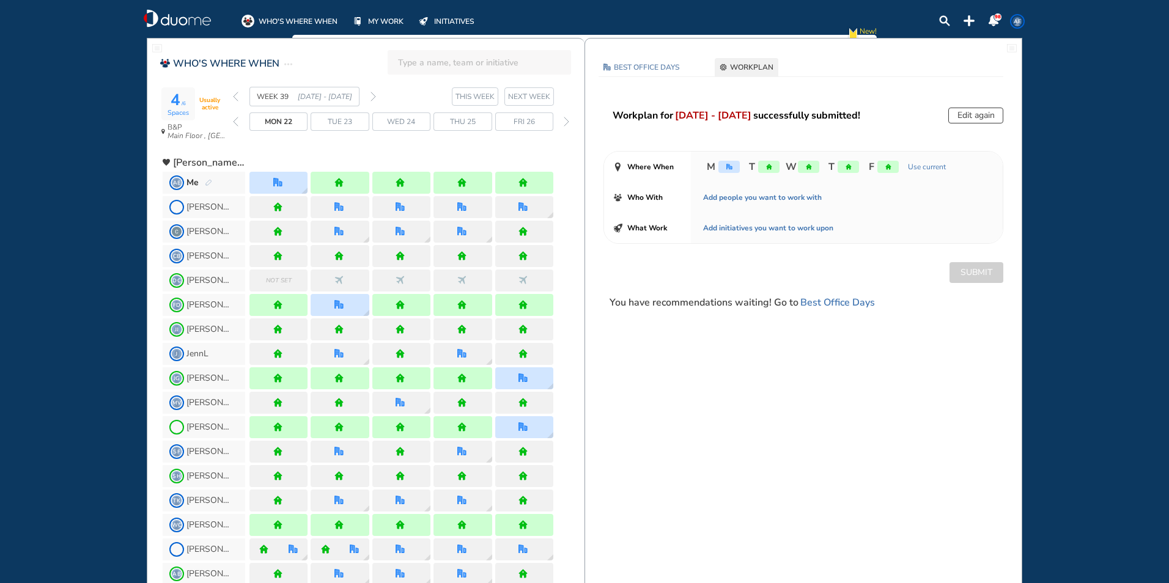
click at [234, 95] on img "back week" at bounding box center [236, 97] width 6 height 10
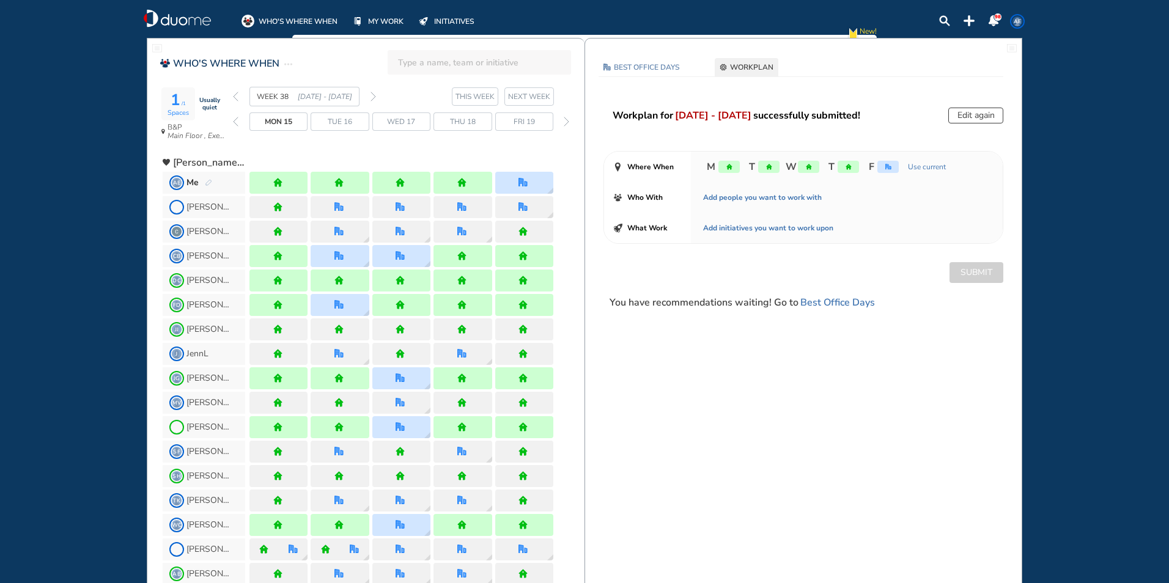
click at [234, 95] on img "back week" at bounding box center [236, 97] width 6 height 10
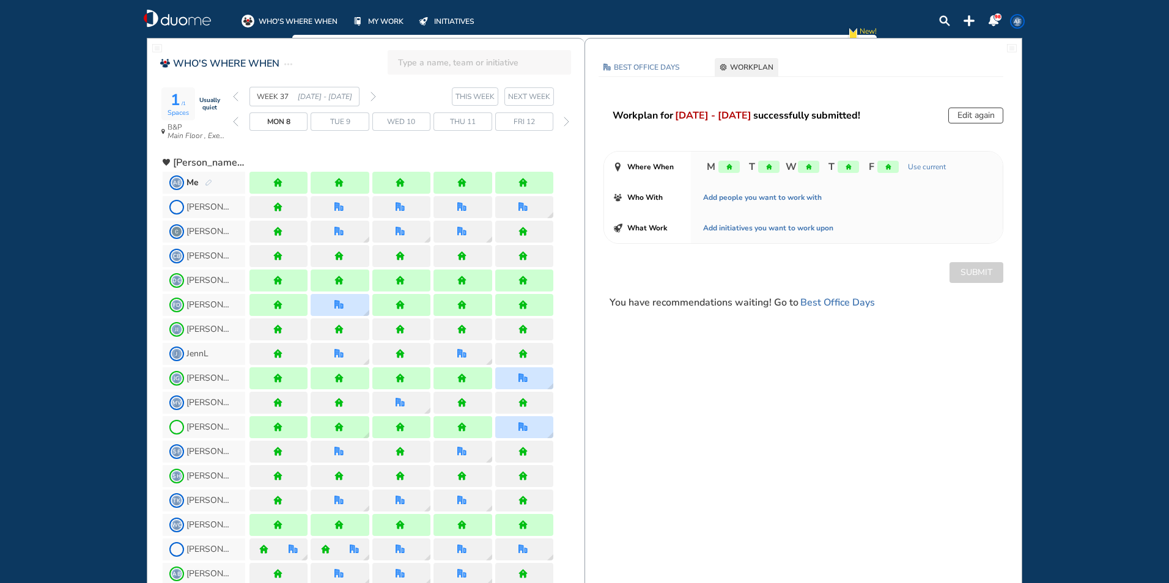
click at [877, 170] on div "home" at bounding box center [887, 167] width 21 height 12
click at [967, 113] on button "Edit again" at bounding box center [975, 116] width 55 height 16
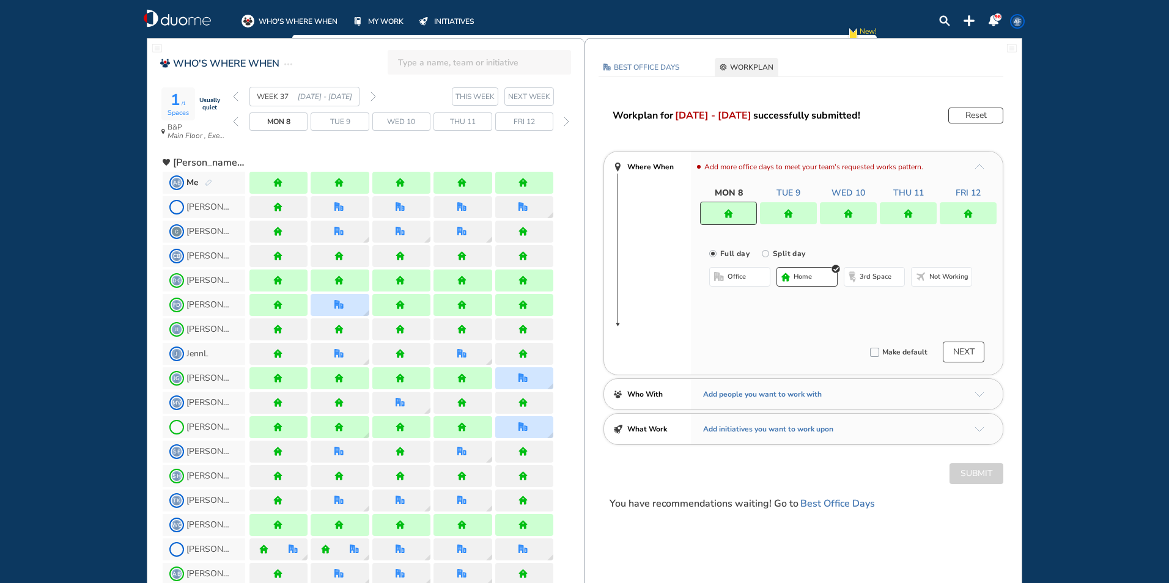
click at [971, 204] on div at bounding box center [968, 213] width 57 height 22
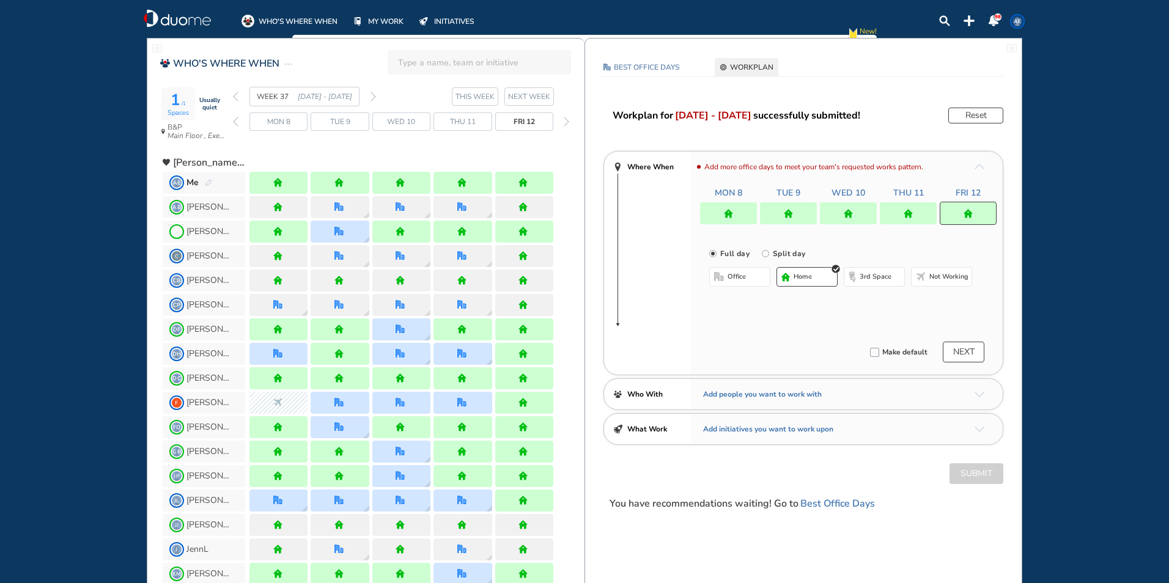
click at [743, 278] on span "office" at bounding box center [737, 277] width 18 height 10
click at [792, 274] on button "home" at bounding box center [807, 277] width 61 height 20
click at [907, 215] on img "home" at bounding box center [908, 213] width 9 height 9
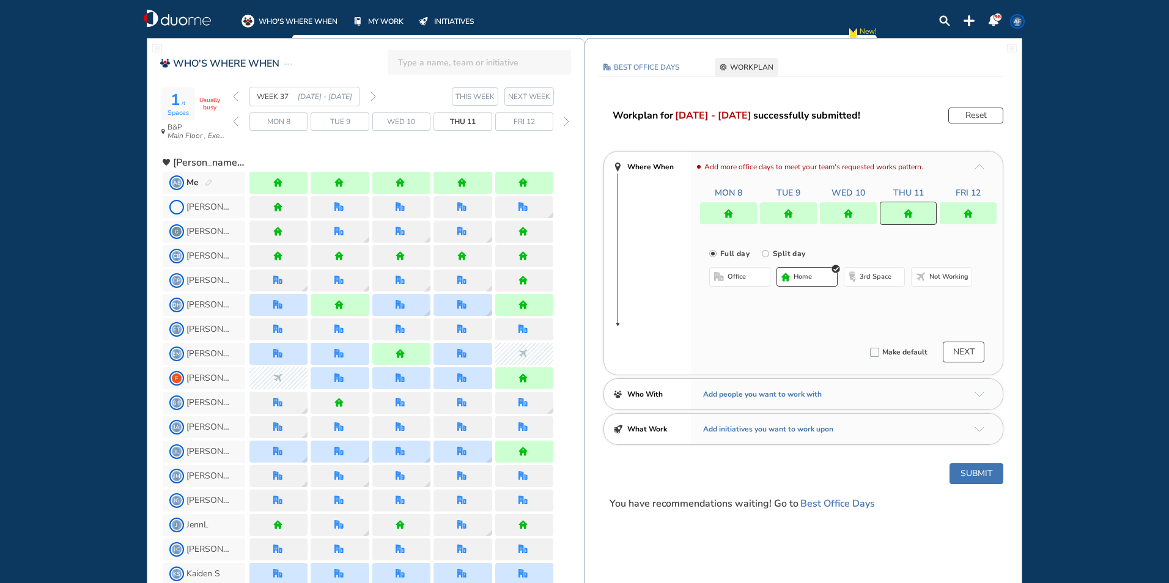
click at [759, 276] on button "office" at bounding box center [739, 277] width 61 height 20
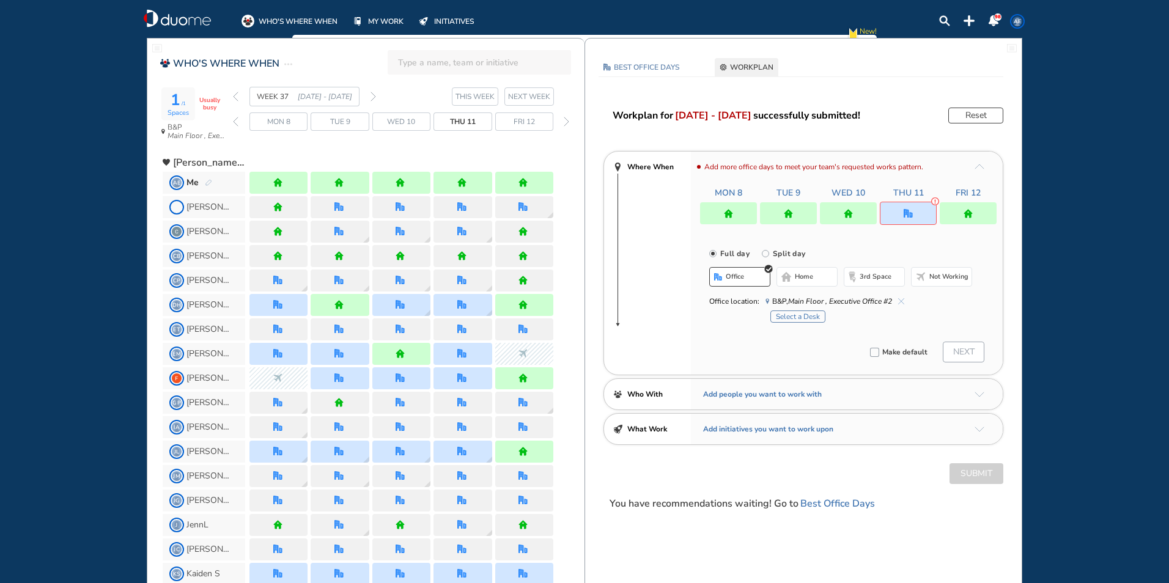
click at [818, 275] on button "home" at bounding box center [807, 277] width 61 height 20
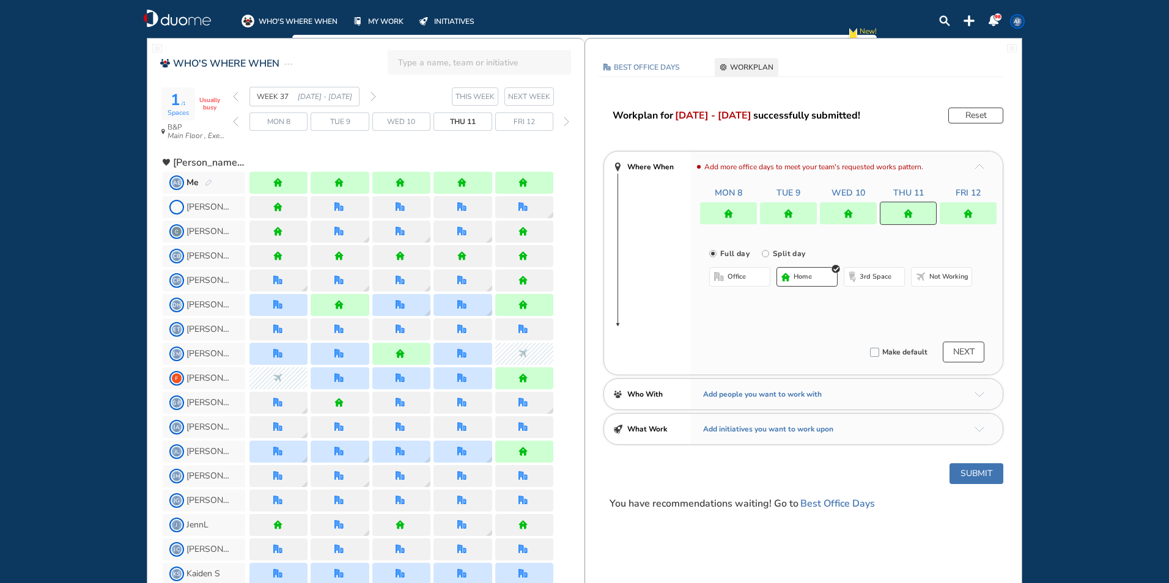
click at [858, 214] on div at bounding box center [848, 213] width 57 height 22
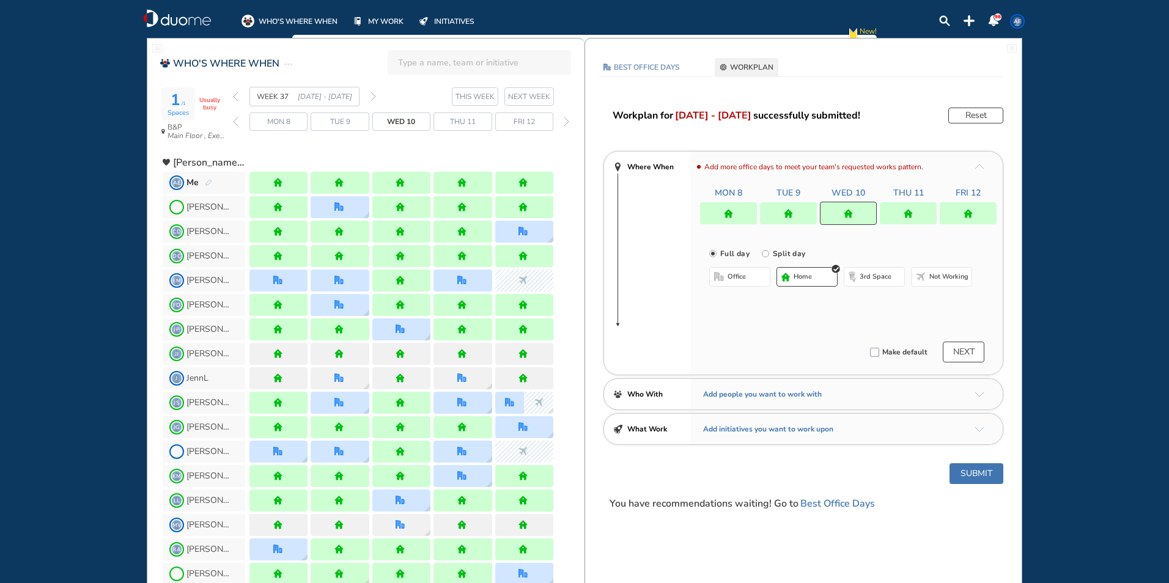
click at [734, 278] on span "office" at bounding box center [737, 277] width 18 height 10
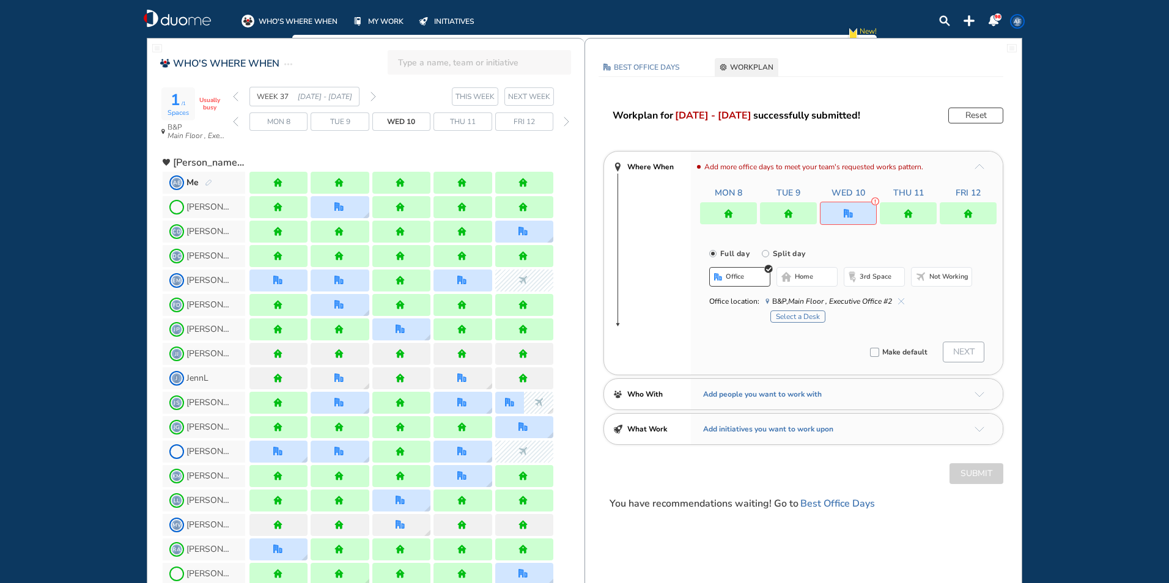
click at [792, 219] on div at bounding box center [788, 213] width 57 height 22
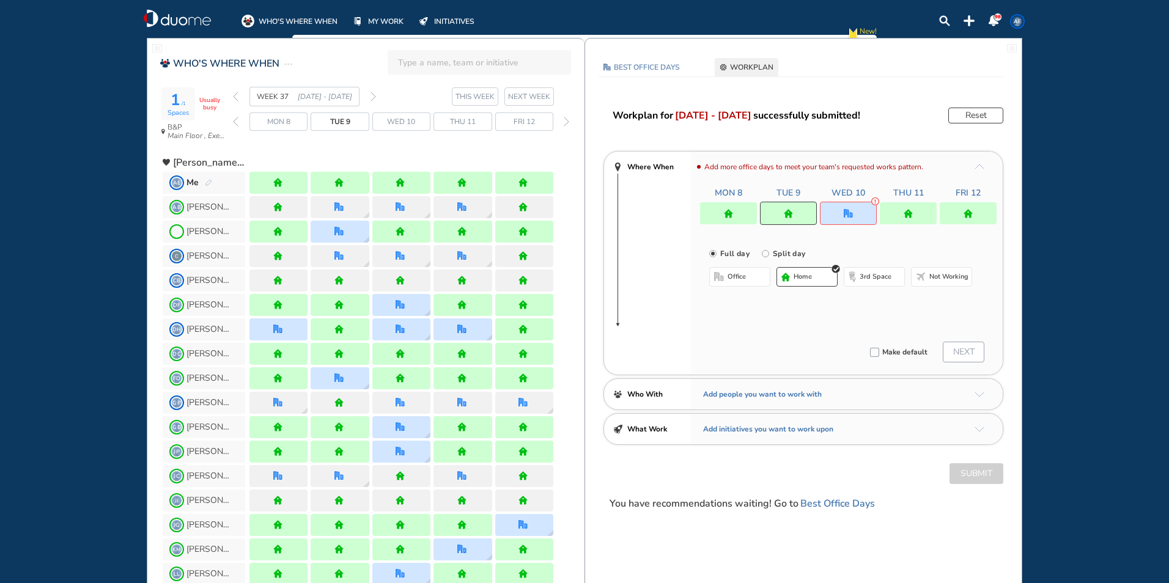
click at [749, 273] on button "office" at bounding box center [739, 277] width 61 height 20
click at [865, 213] on div at bounding box center [848, 213] width 57 height 23
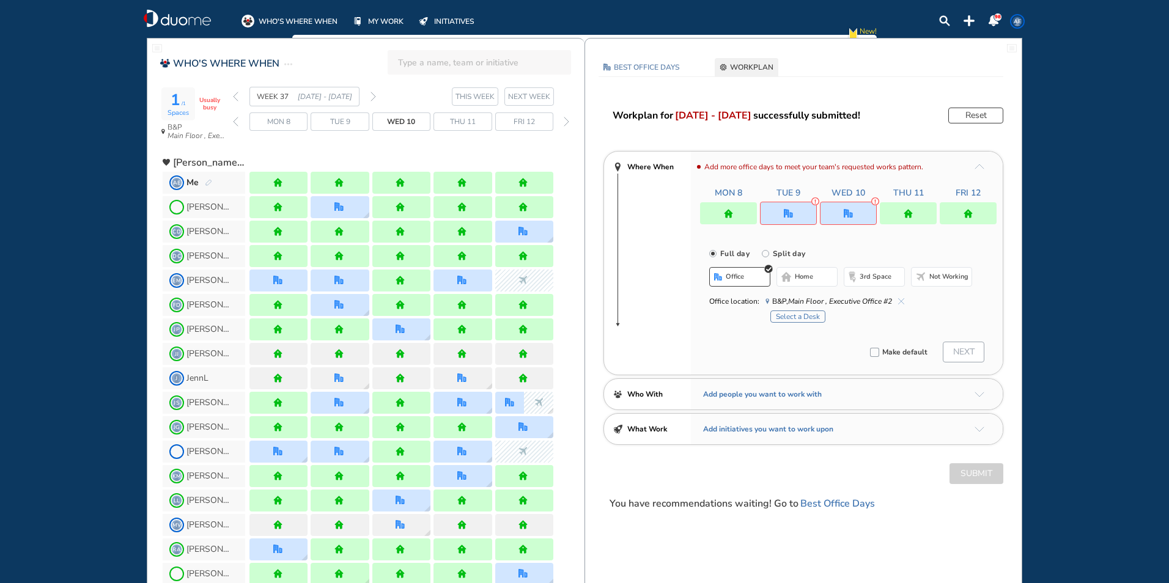
click at [825, 271] on button "home" at bounding box center [807, 277] width 61 height 20
drag, startPoint x: 799, startPoint y: 213, endPoint x: 794, endPoint y: 219, distance: 7.5
click at [794, 219] on div at bounding box center [788, 213] width 57 height 23
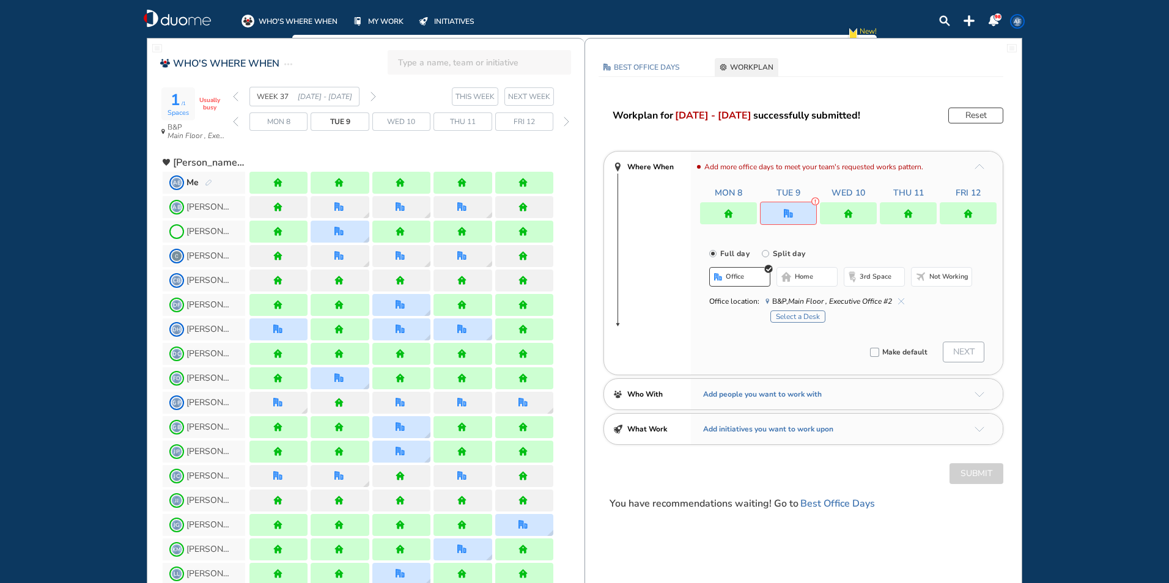
drag, startPoint x: 794, startPoint y: 219, endPoint x: 791, endPoint y: 286, distance: 66.7
click at [791, 286] on button "home" at bounding box center [807, 277] width 61 height 20
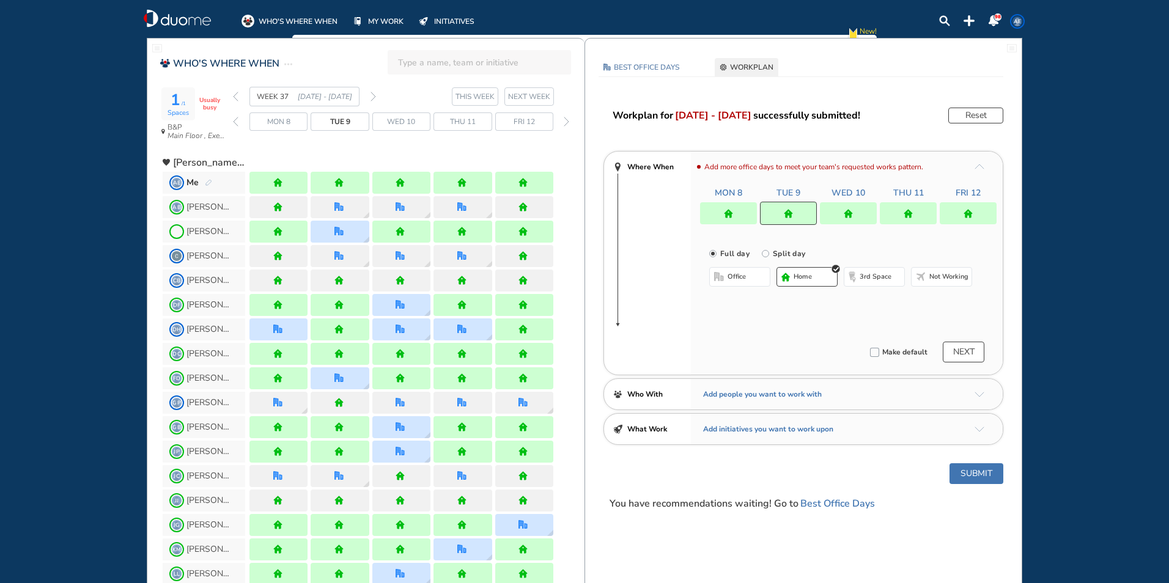
click at [732, 215] on img "home" at bounding box center [728, 213] width 9 height 9
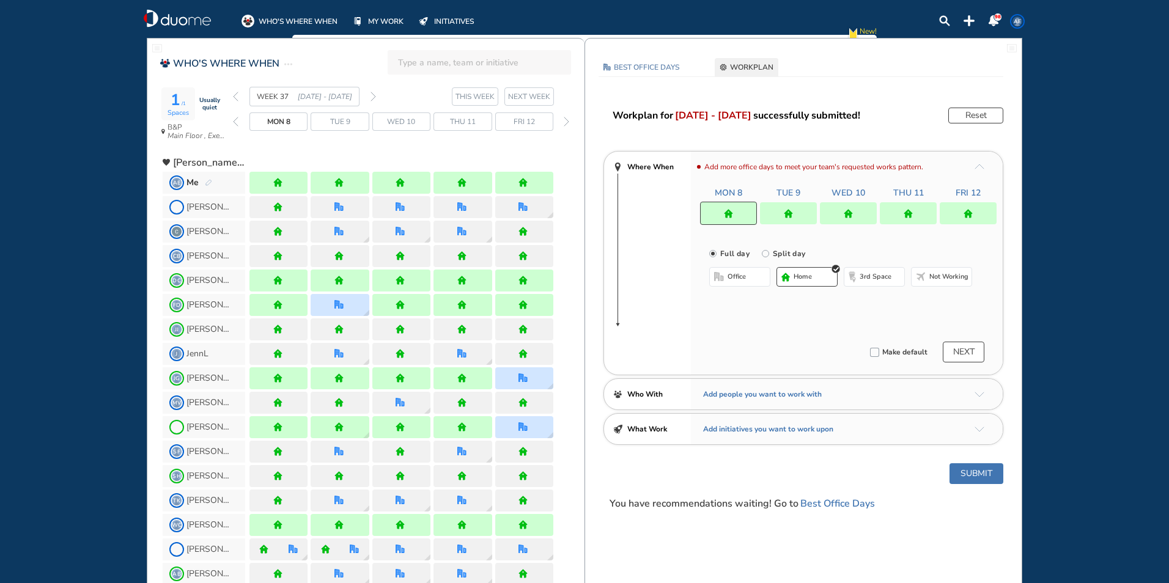
click at [732, 214] on img "home" at bounding box center [728, 213] width 9 height 9
click at [744, 278] on span "office" at bounding box center [737, 277] width 18 height 10
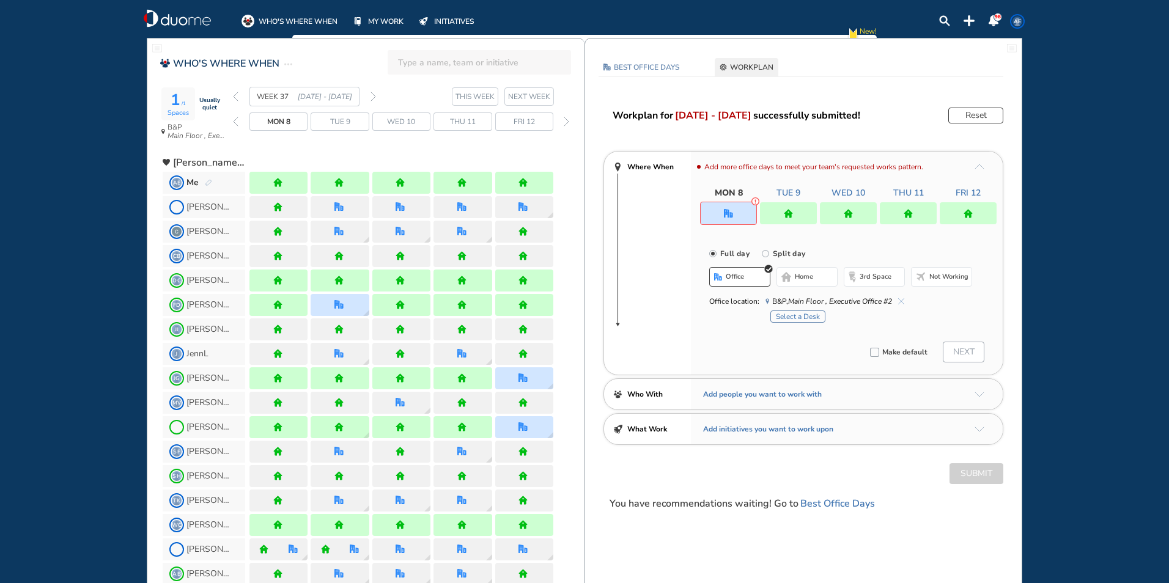
click at [780, 277] on button "home" at bounding box center [807, 277] width 61 height 20
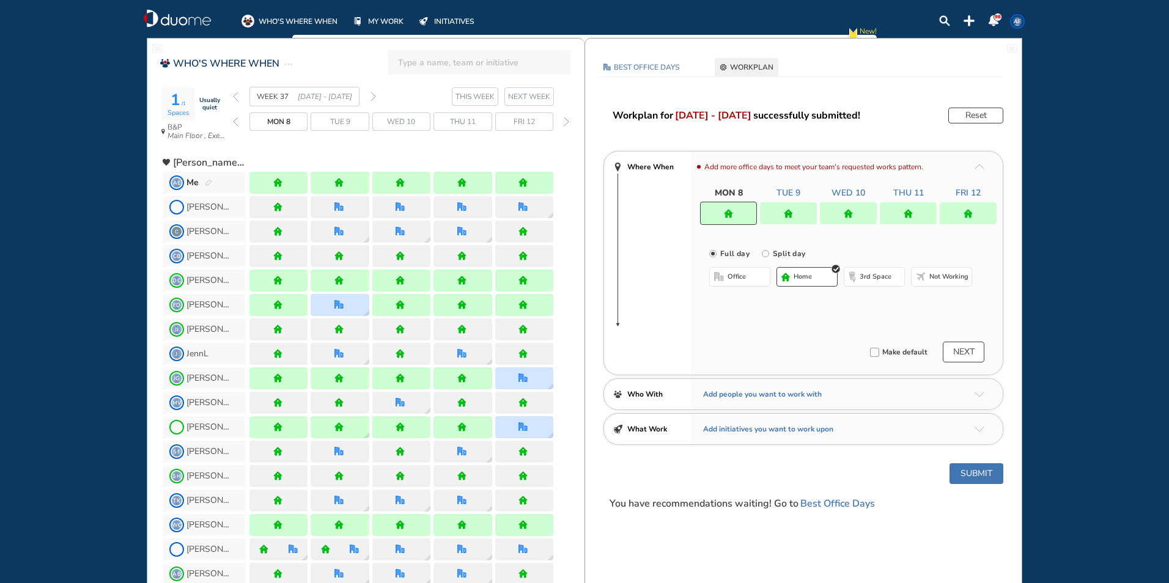
click at [804, 216] on div at bounding box center [788, 213] width 57 height 22
